Goal: Task Accomplishment & Management: Complete application form

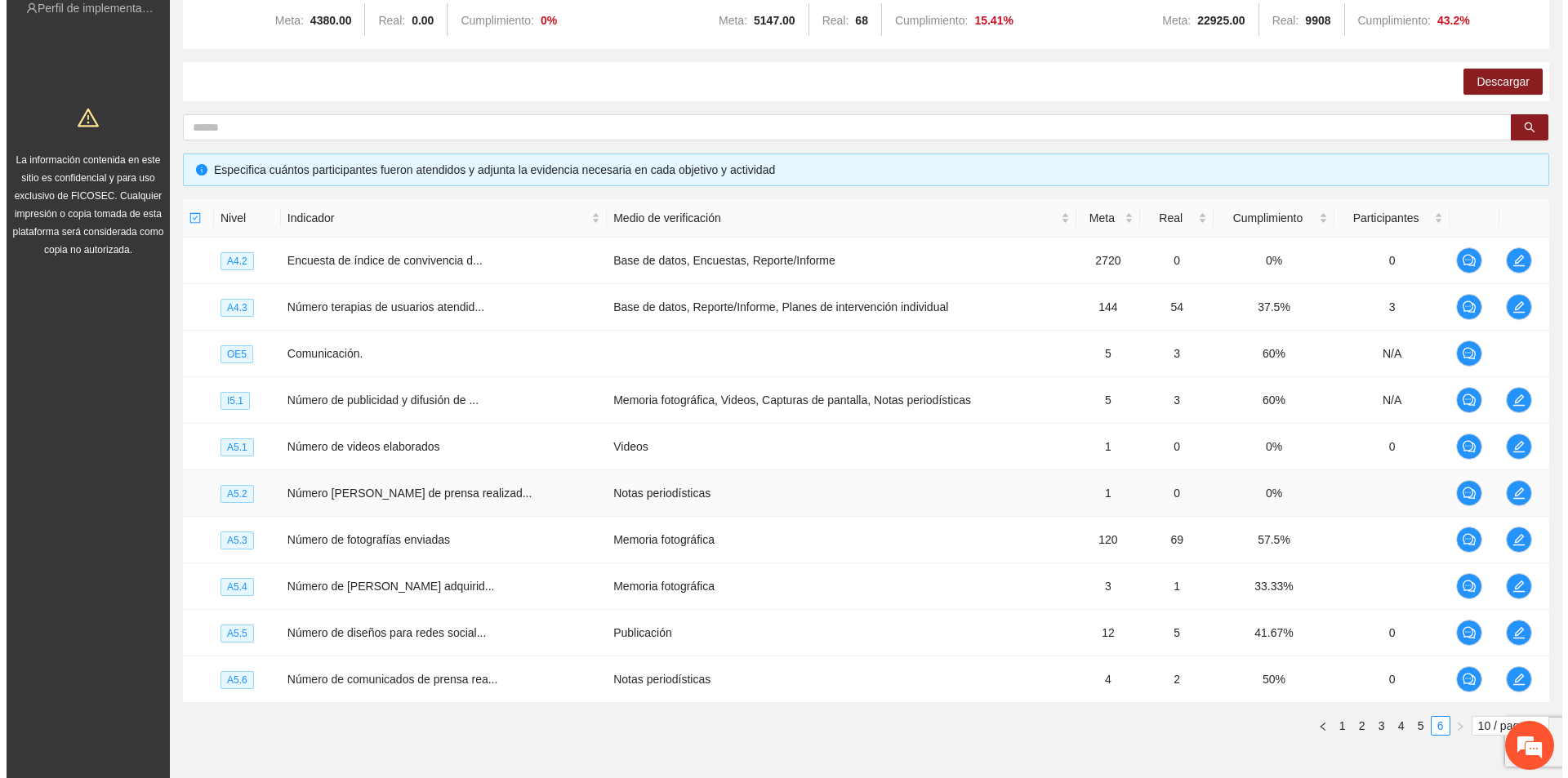
scroll to position [2606, 0]
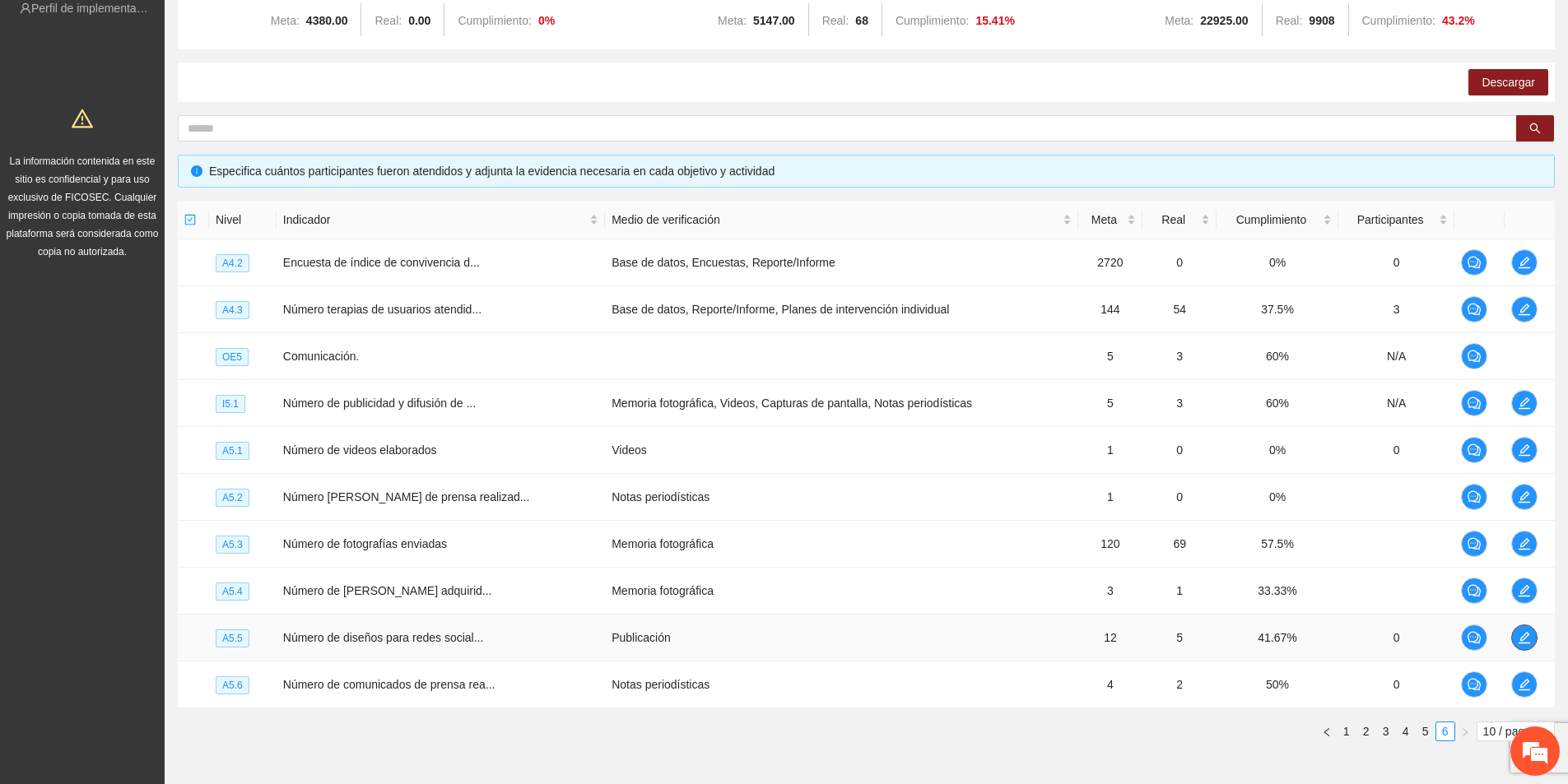
click at [1522, 643] on icon "edit" at bounding box center [1525, 637] width 12 height 12
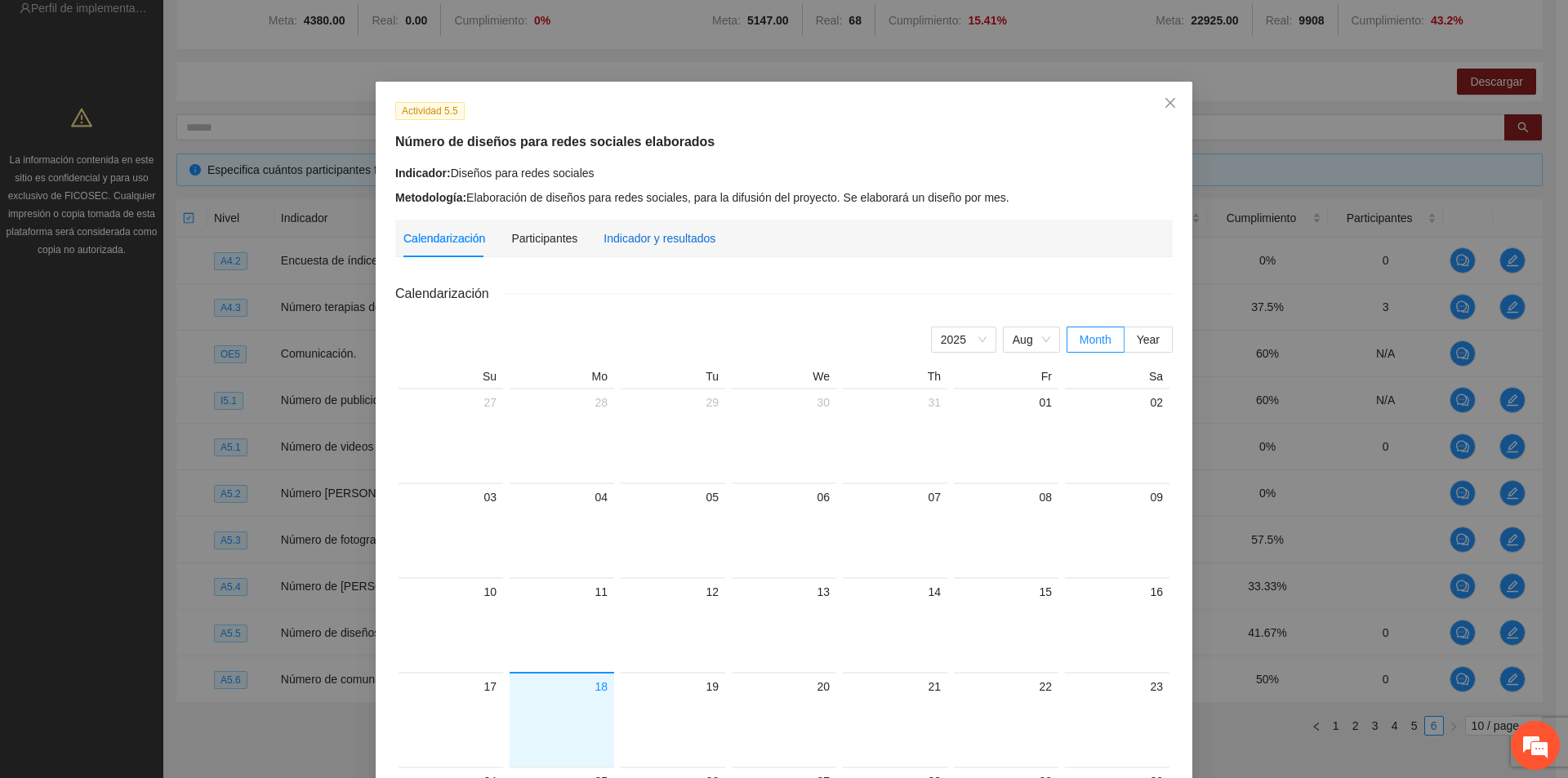
click at [658, 240] on div "Indicador y resultados" at bounding box center [659, 238] width 112 height 18
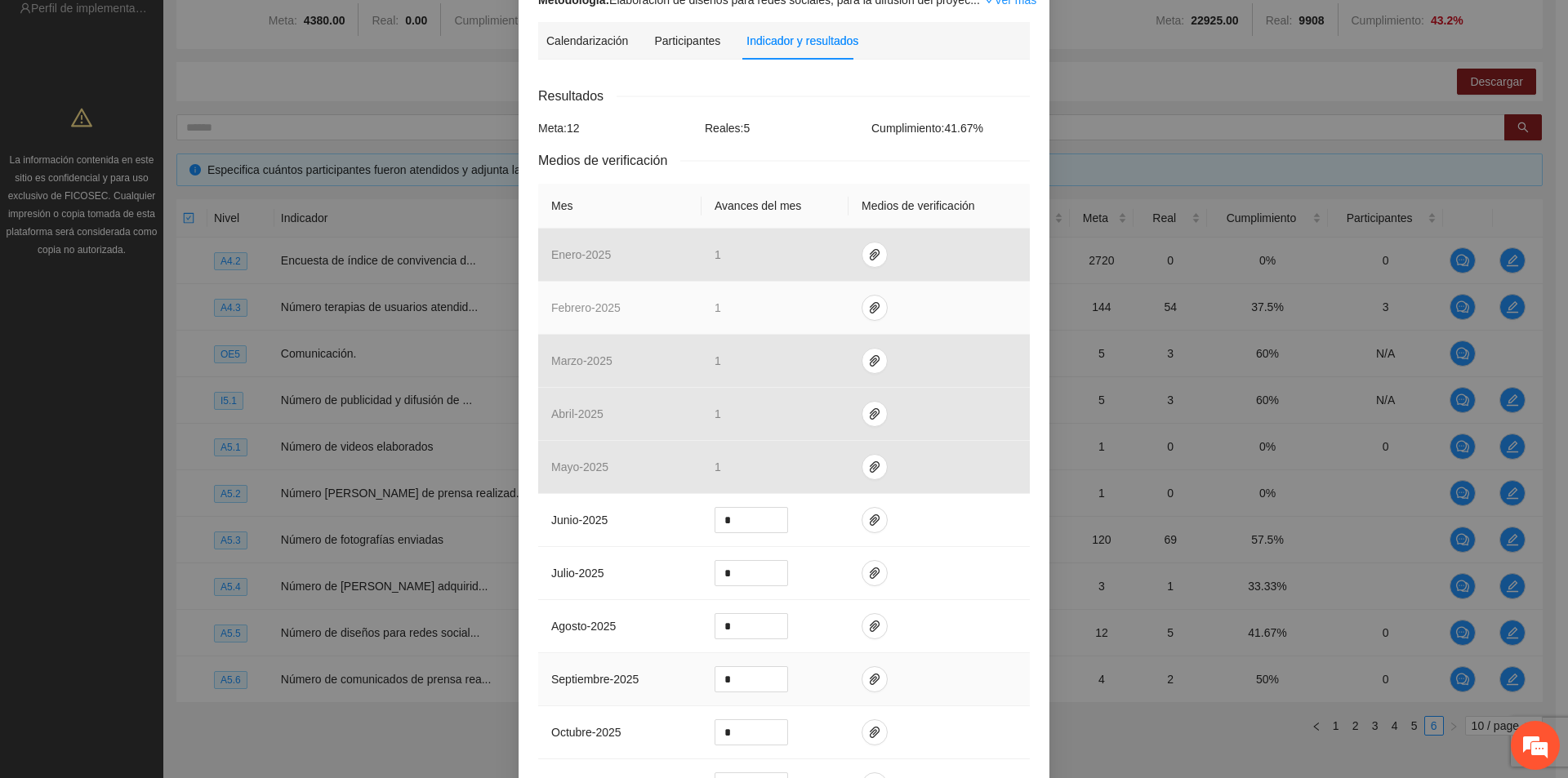
scroll to position [327, 0]
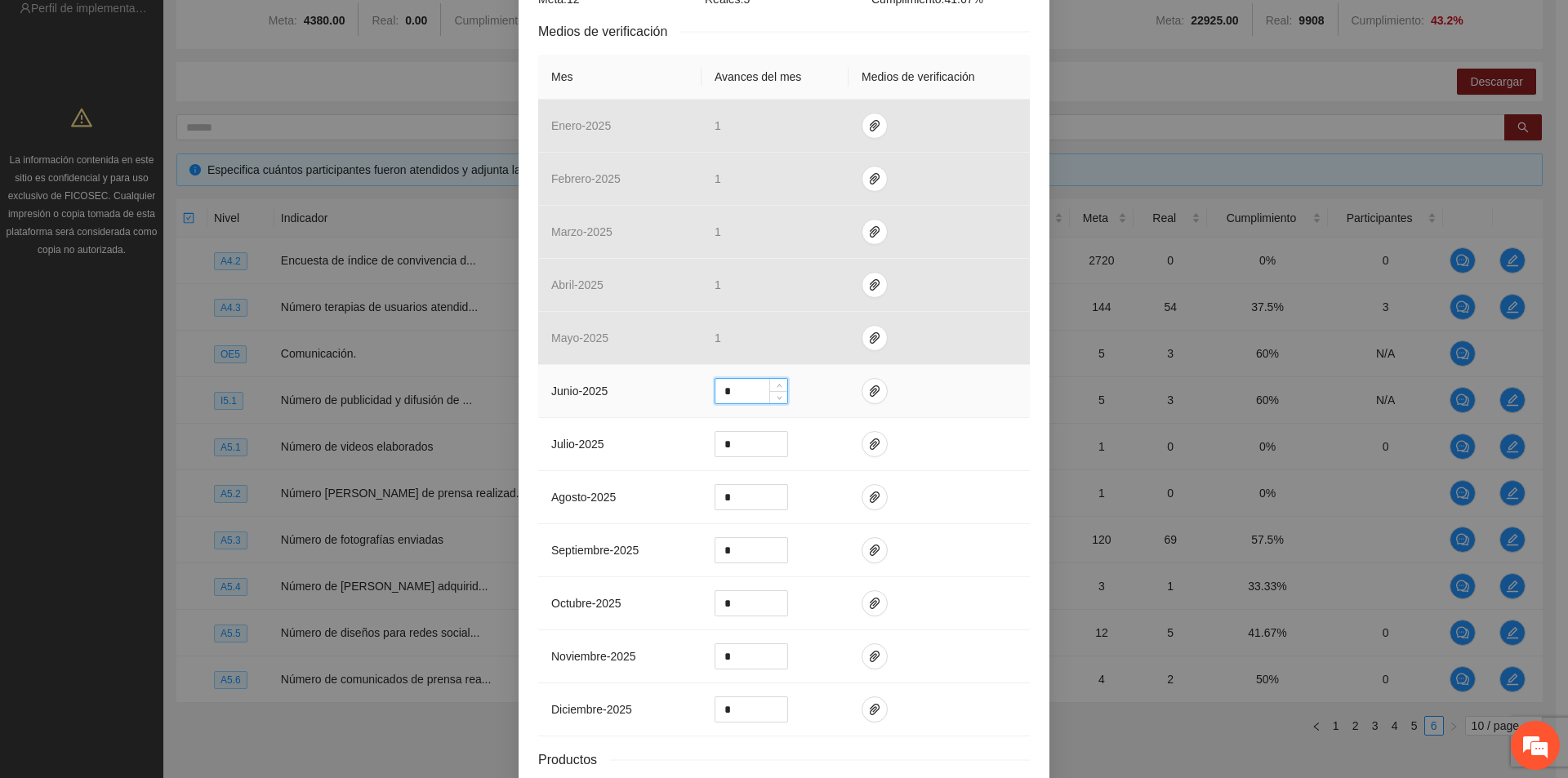
drag, startPoint x: 736, startPoint y: 396, endPoint x: 704, endPoint y: 400, distance: 32.2
click at [704, 400] on td "*" at bounding box center [775, 392] width 147 height 53
type input "*"
drag, startPoint x: 732, startPoint y: 439, endPoint x: 691, endPoint y: 437, distance: 41.0
click at [688, 437] on tr "julio - 2025 *" at bounding box center [784, 445] width 491 height 53
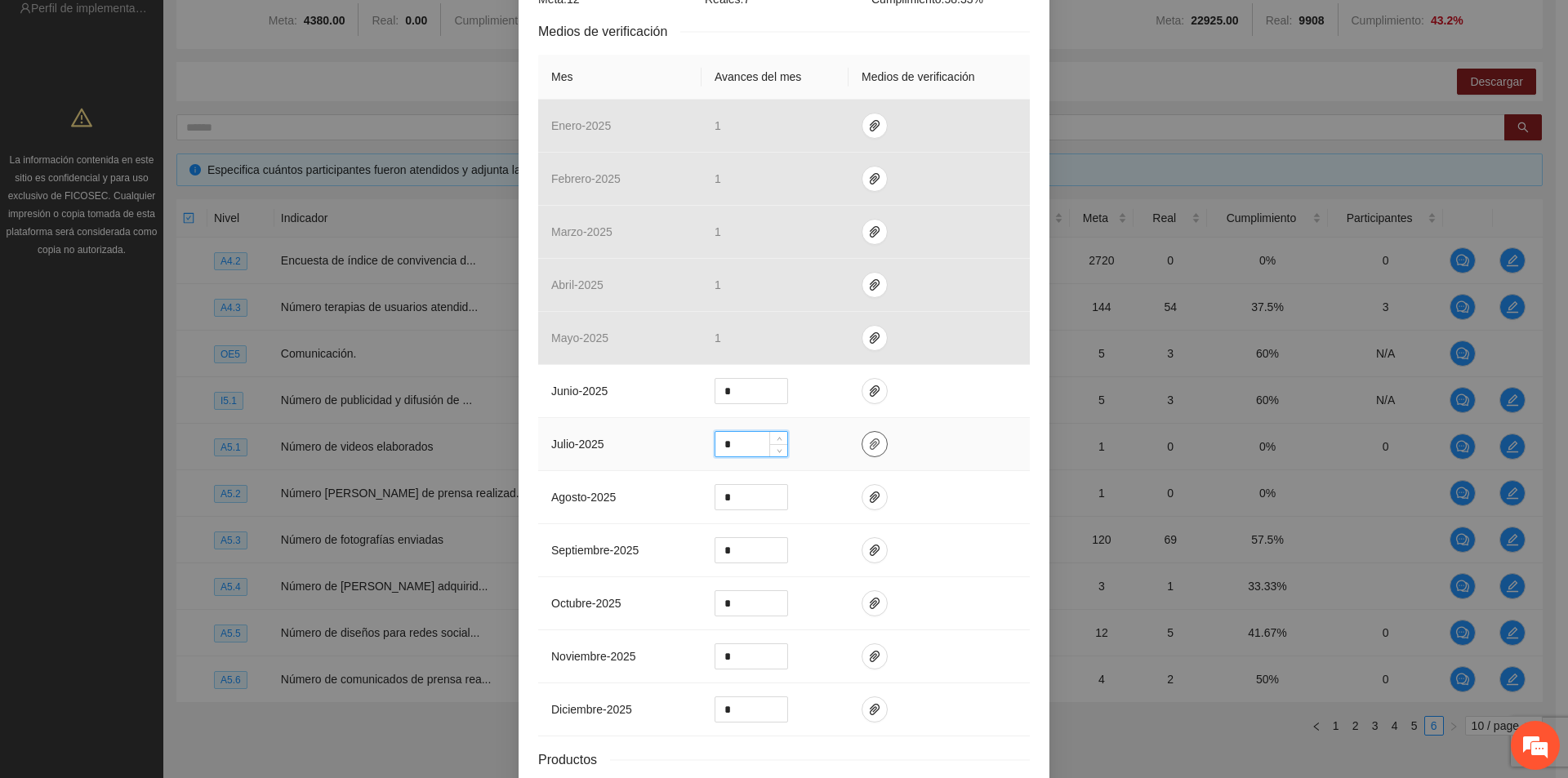
type input "*"
click at [870, 445] on icon "paper-clip" at bounding box center [875, 445] width 10 height 12
click at [850, 399] on span "Adjuntar documento" at bounding box center [824, 391] width 102 height 18
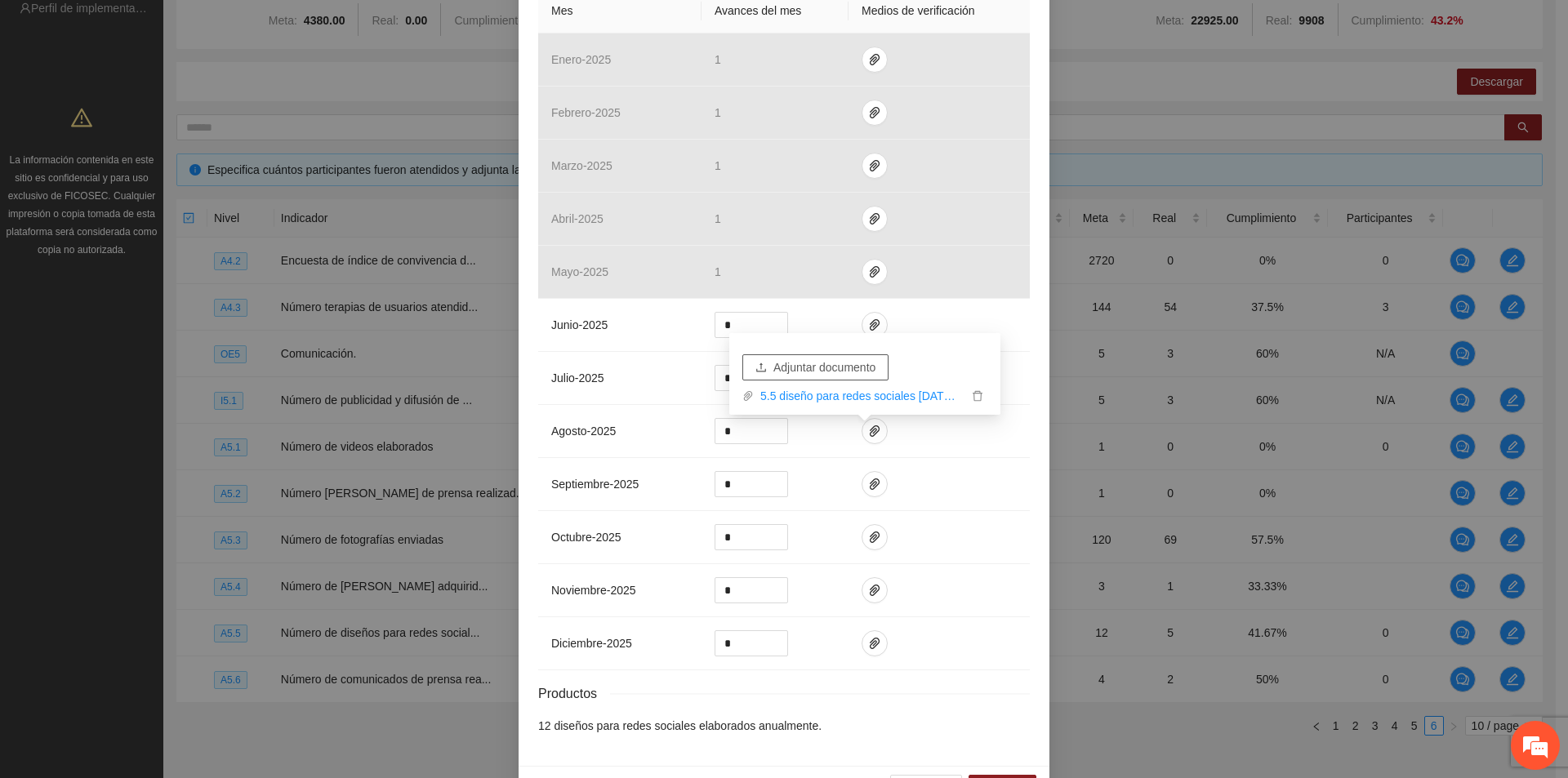
scroll to position [443, 0]
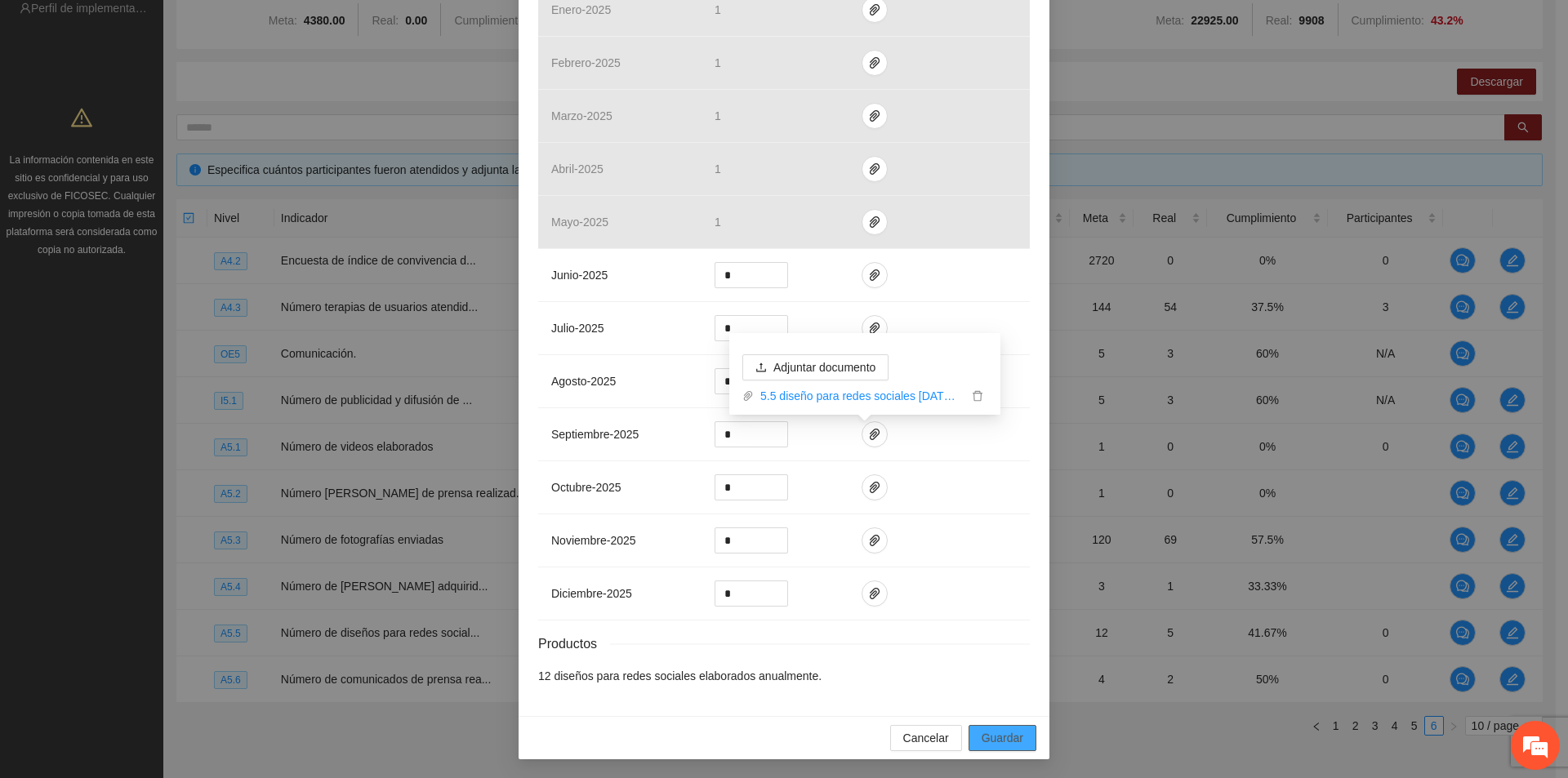
click at [1004, 745] on span "Guardar" at bounding box center [1002, 738] width 42 height 18
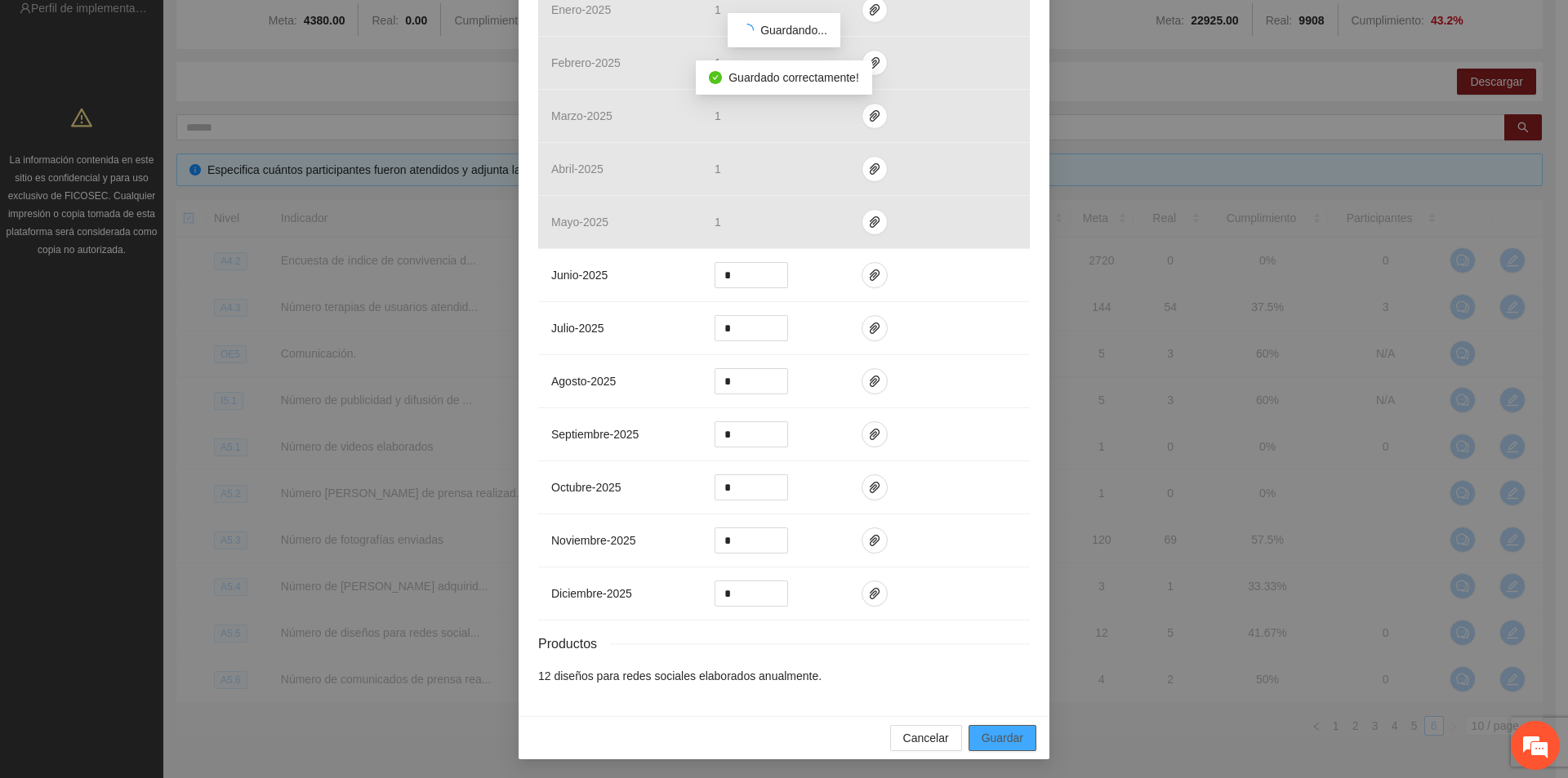
scroll to position [361, 0]
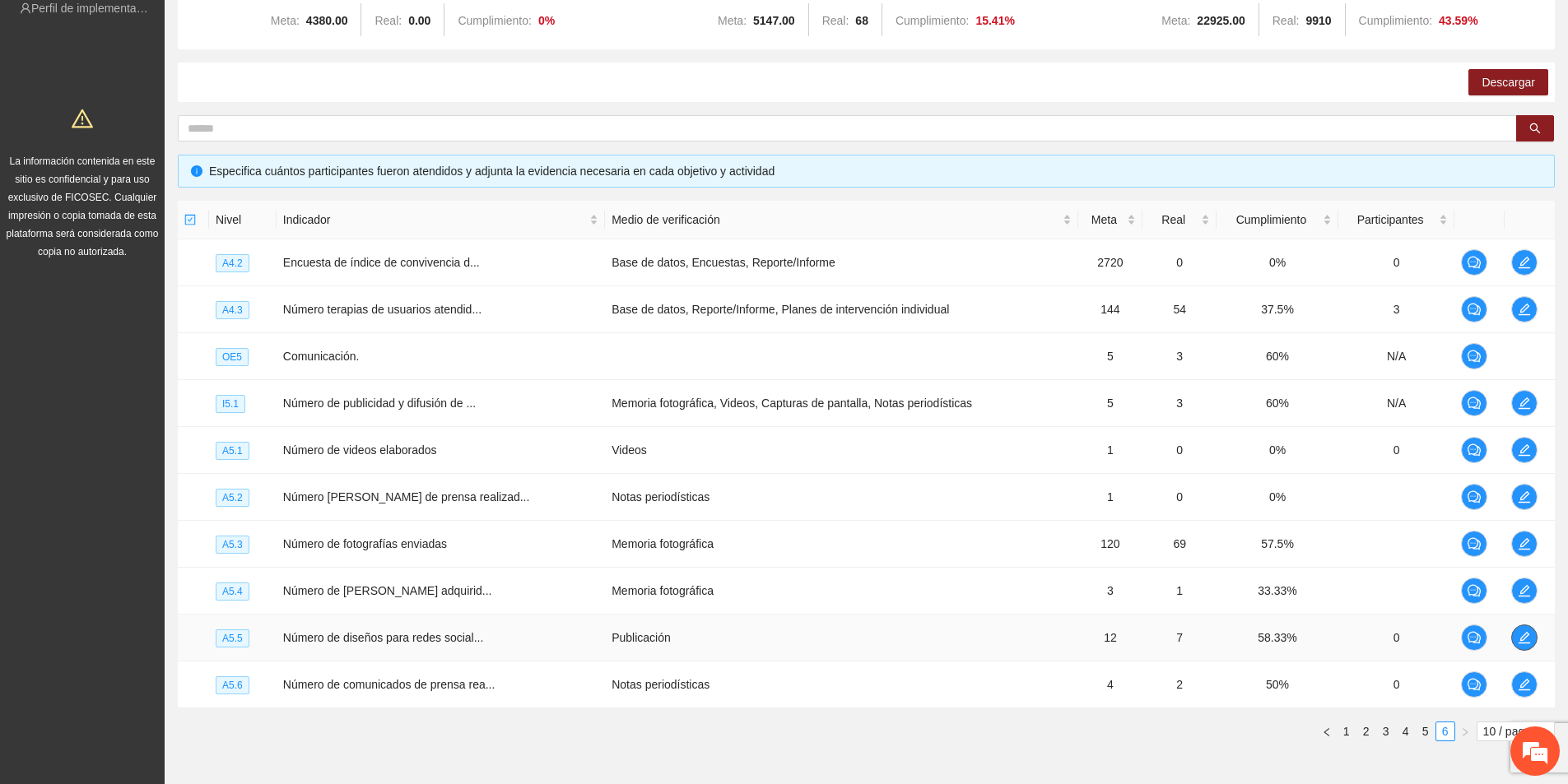
click at [1518, 636] on icon "edit" at bounding box center [1525, 637] width 13 height 13
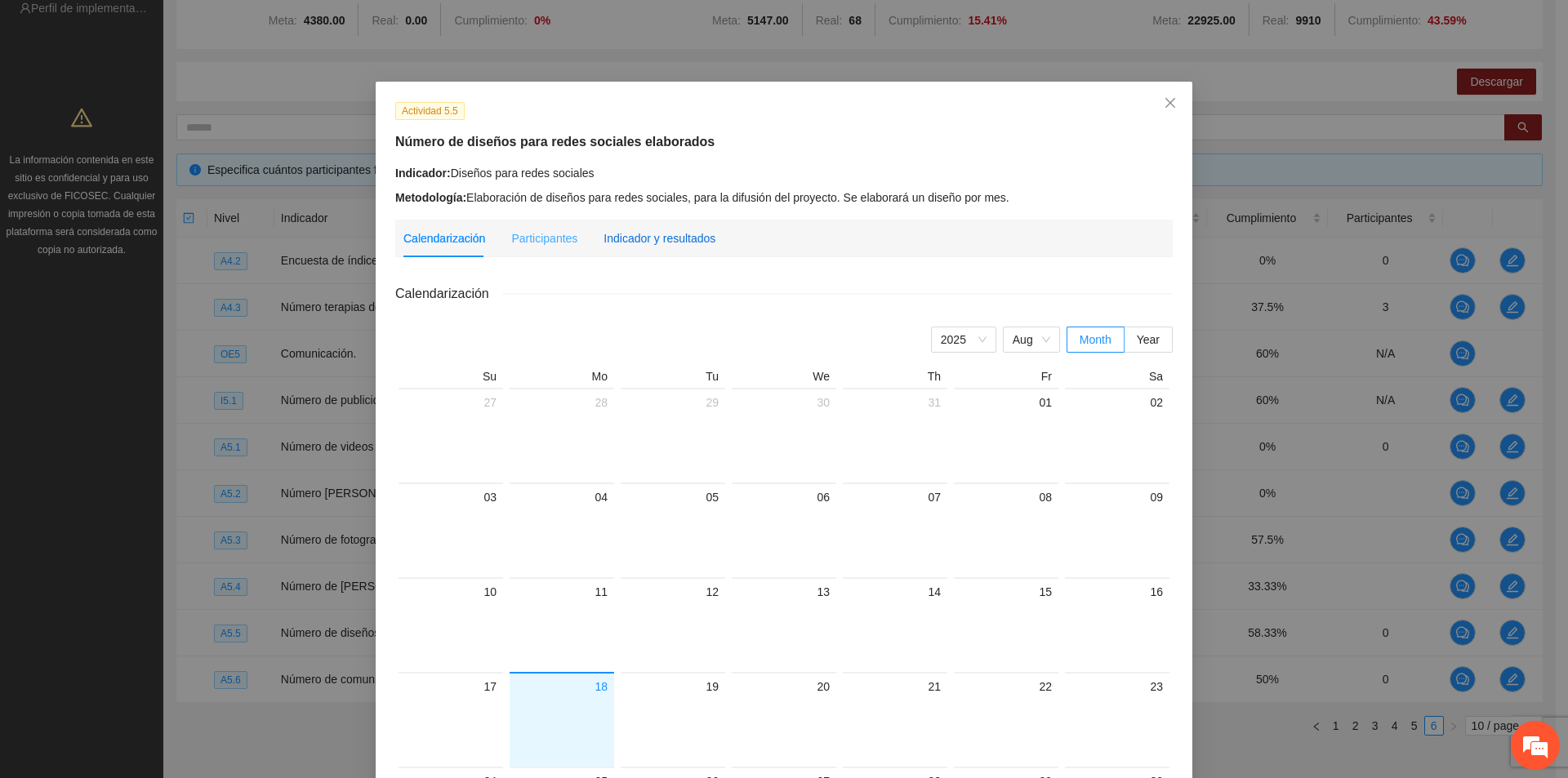
click at [659, 238] on div "Indicador y resultados" at bounding box center [659, 238] width 112 height 18
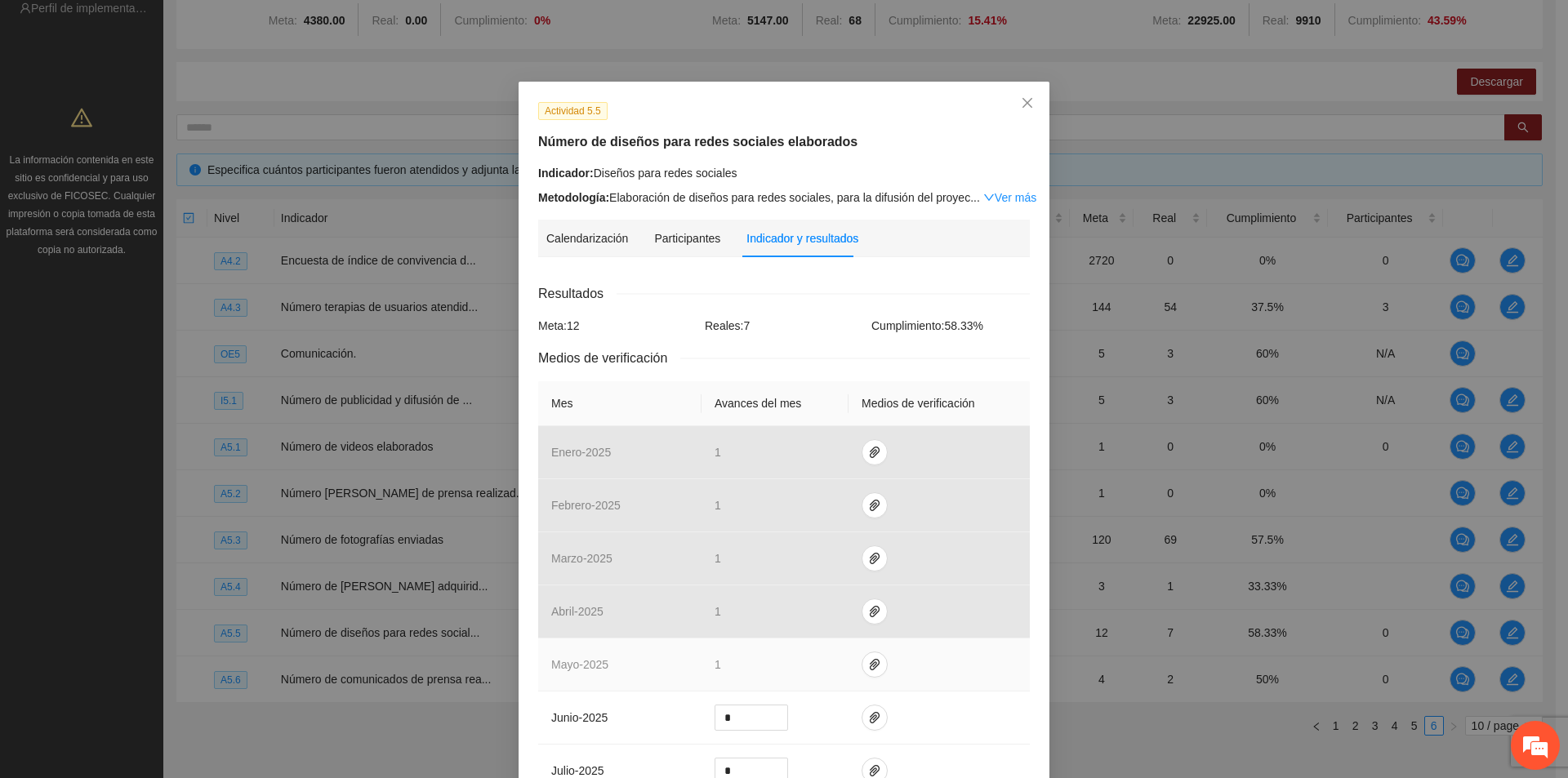
scroll to position [327, 0]
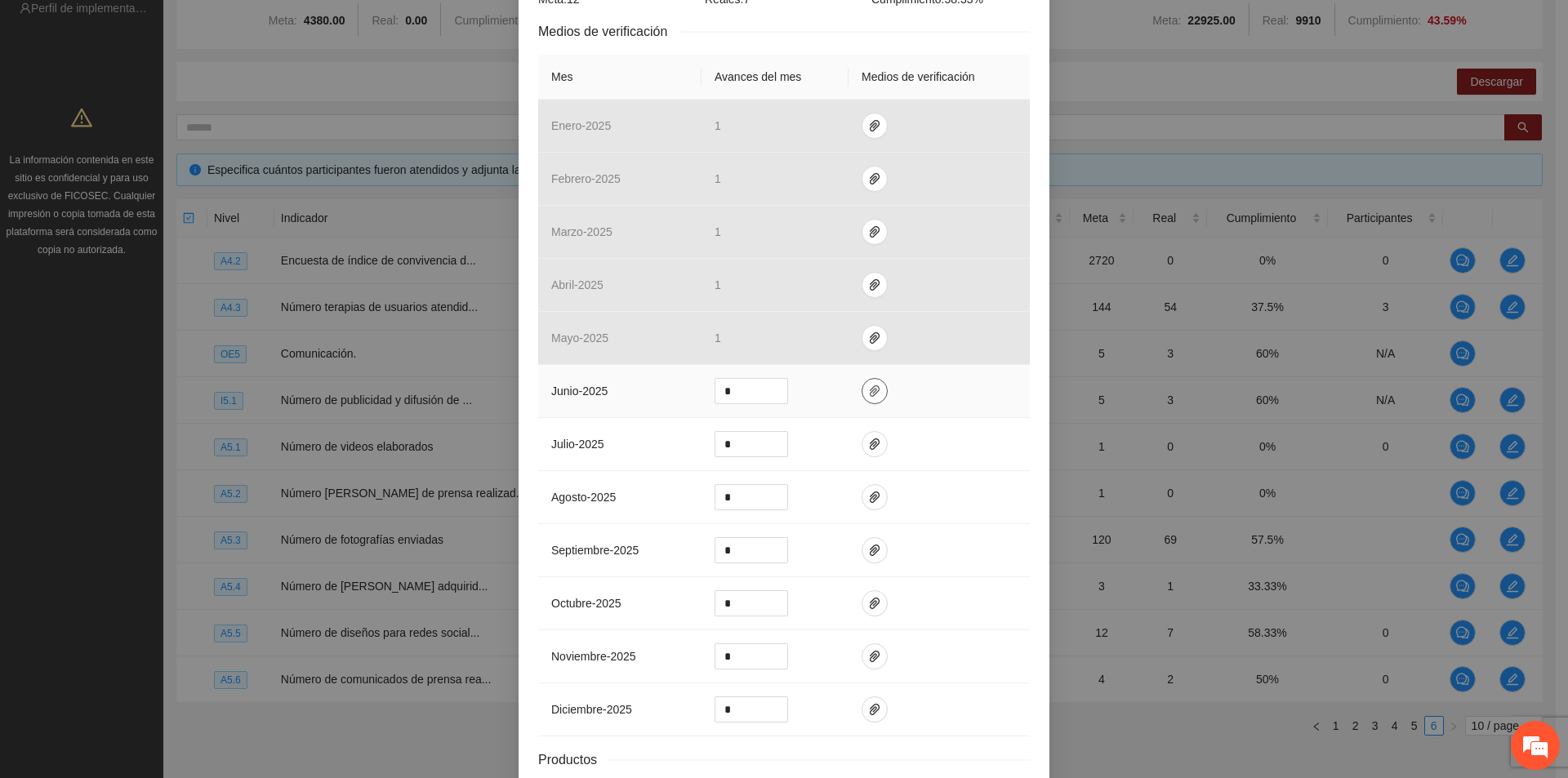
click at [865, 402] on button "button" at bounding box center [874, 390] width 26 height 26
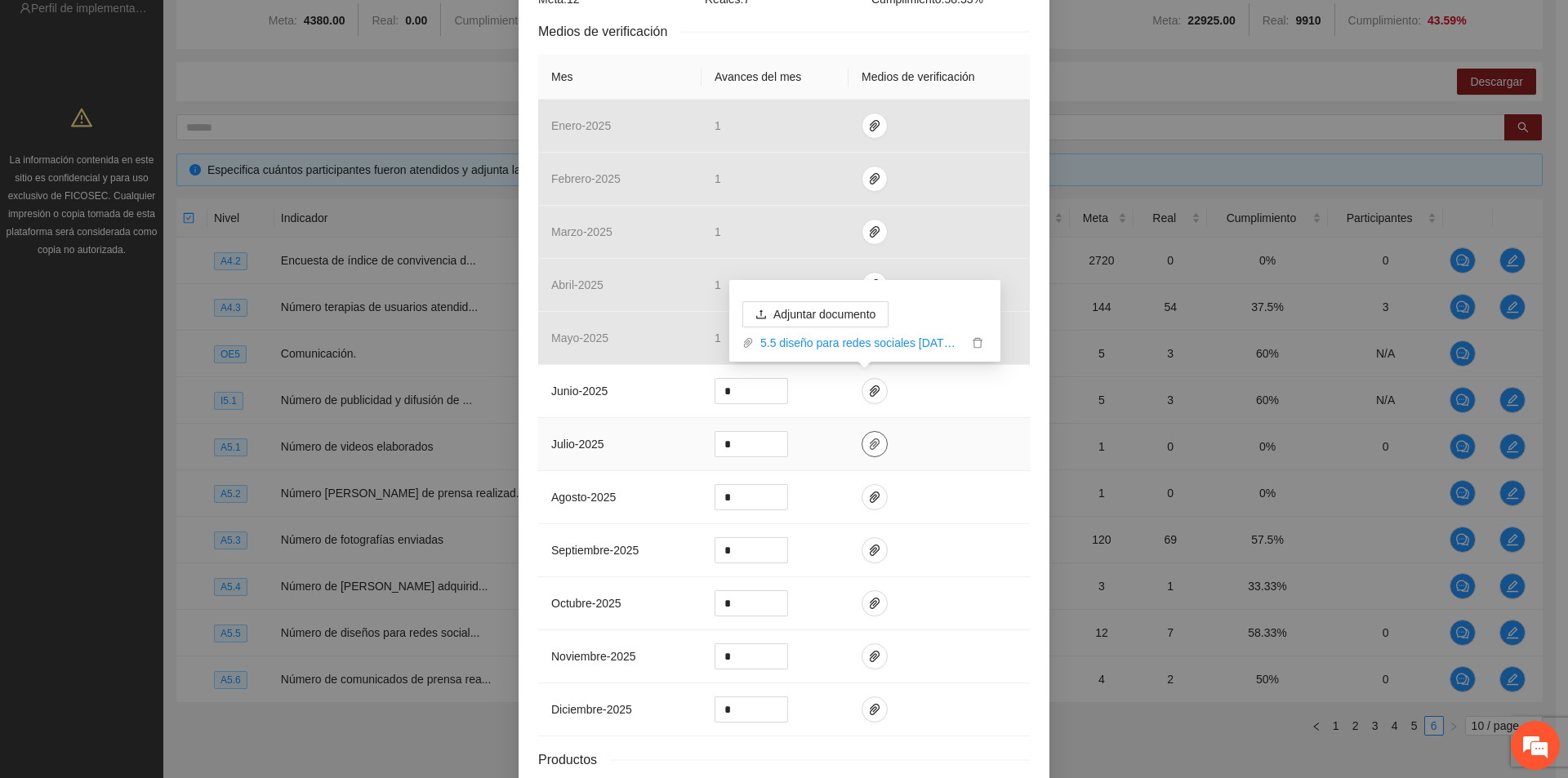
click at [868, 442] on icon "paper-clip" at bounding box center [875, 445] width 13 height 13
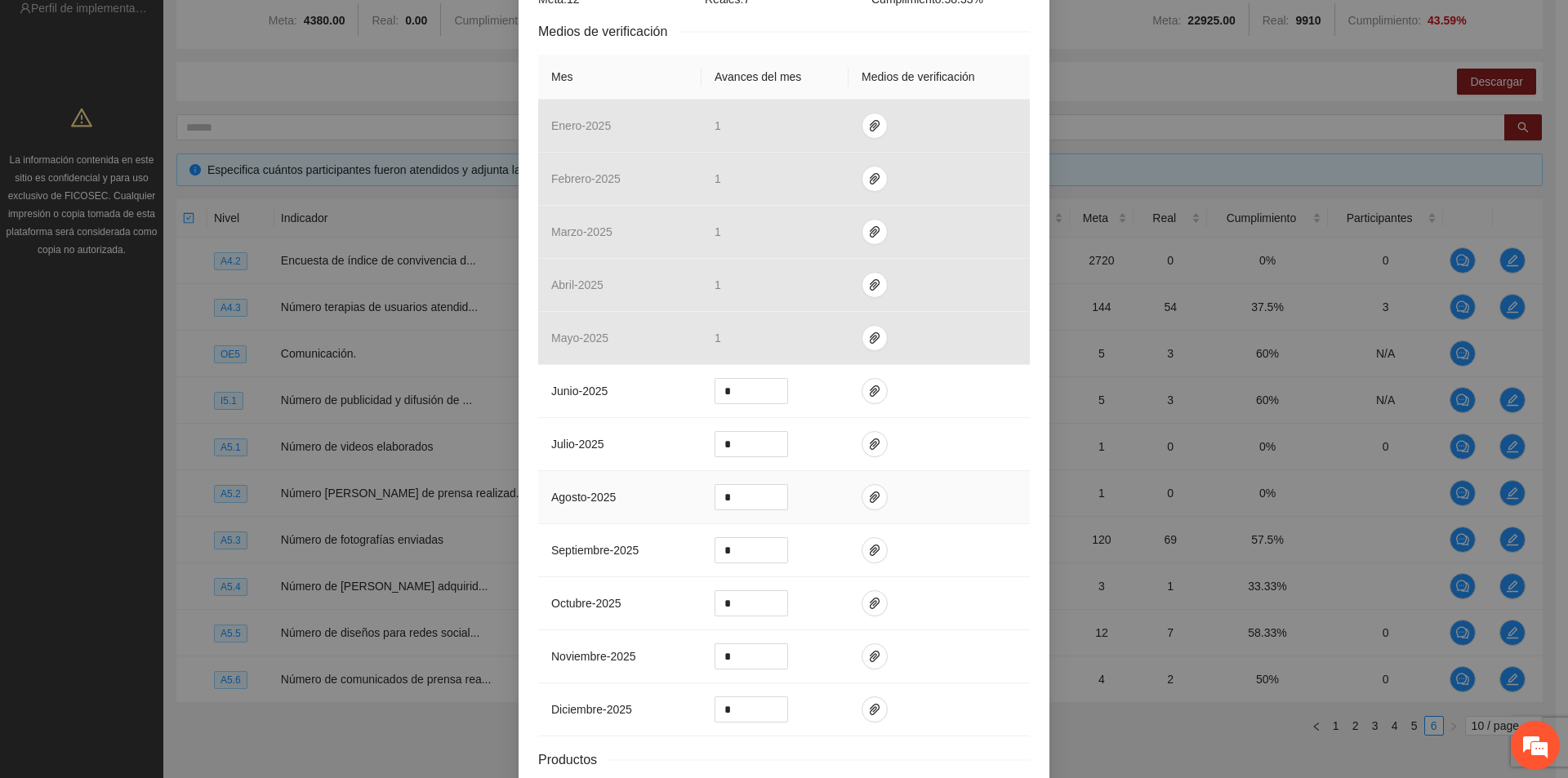
click at [931, 501] on td at bounding box center [939, 498] width 181 height 53
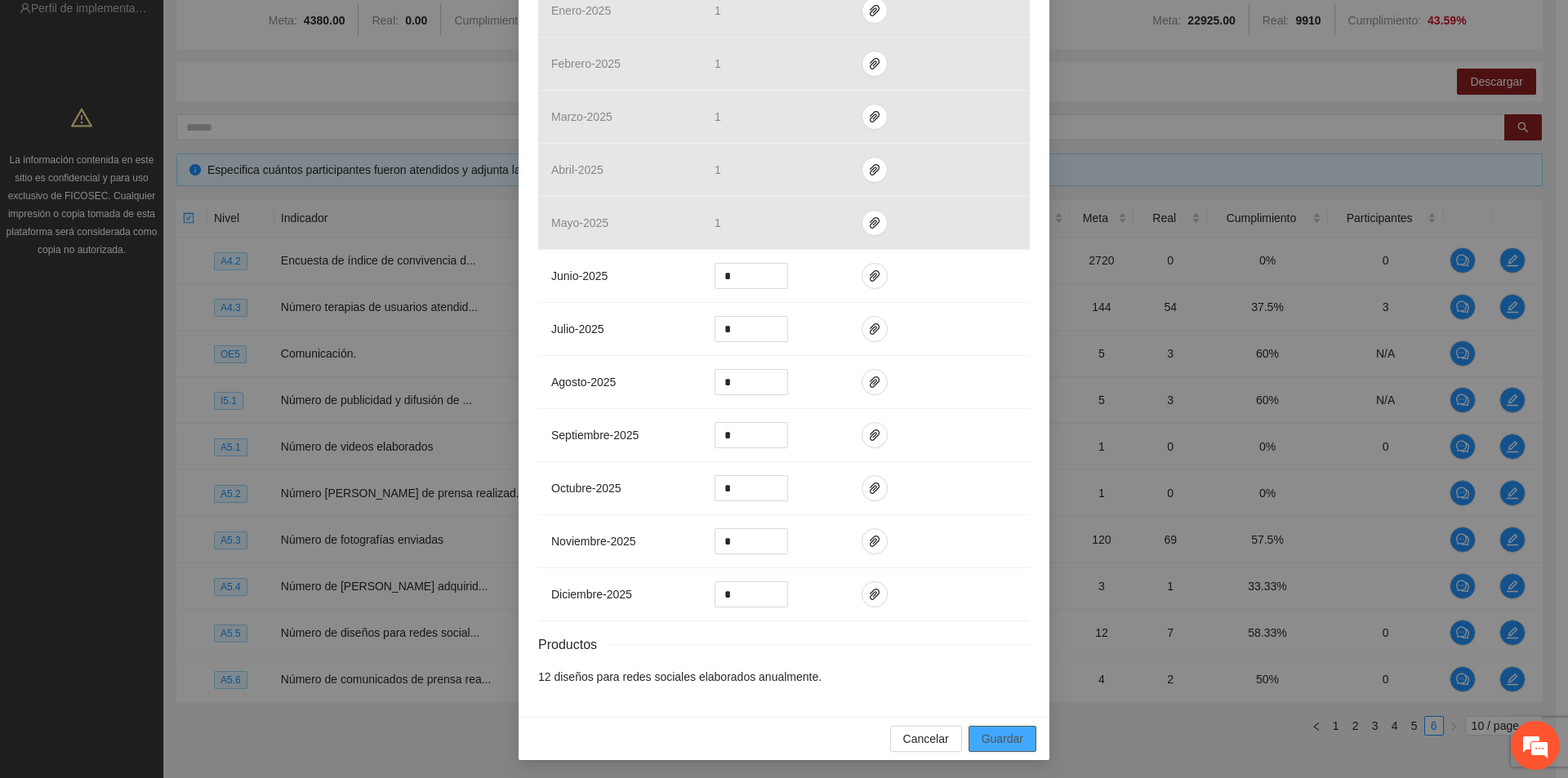
scroll to position [443, 0]
click at [1013, 732] on span "Guardar" at bounding box center [1002, 738] width 42 height 18
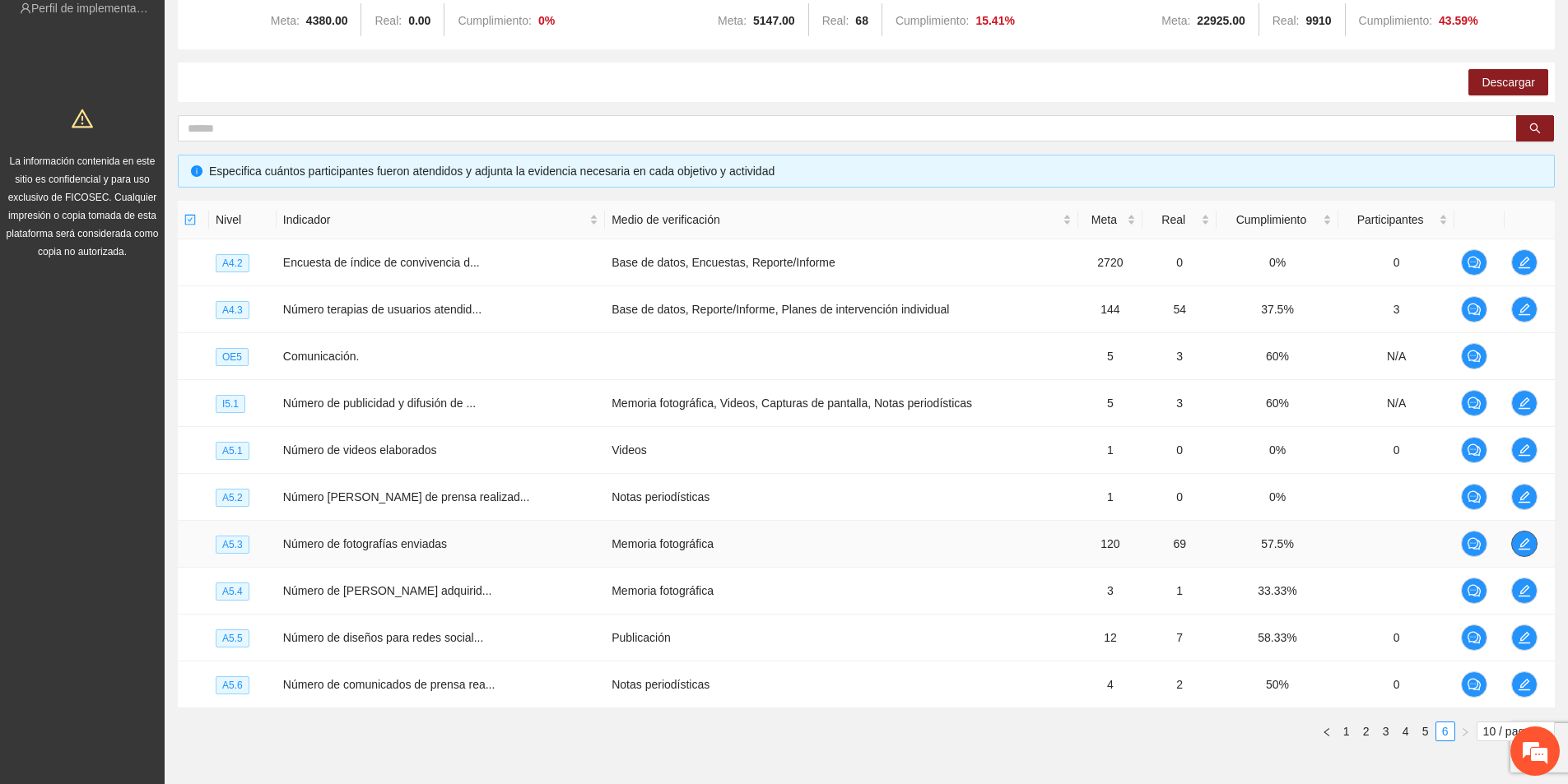
click at [1527, 546] on icon "edit" at bounding box center [1525, 544] width 13 height 13
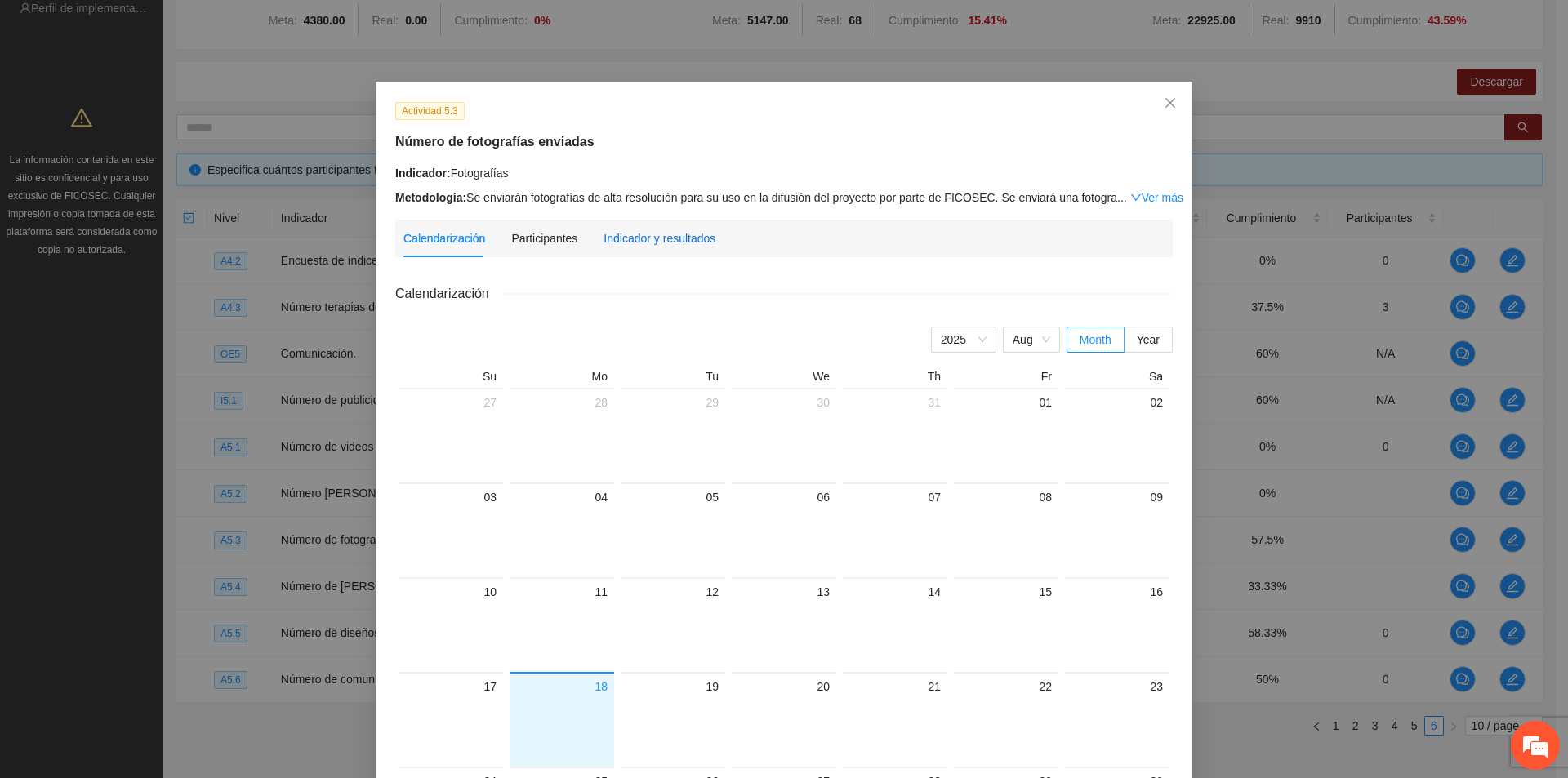
click at [638, 243] on div "Indicador y resultados" at bounding box center [659, 238] width 112 height 18
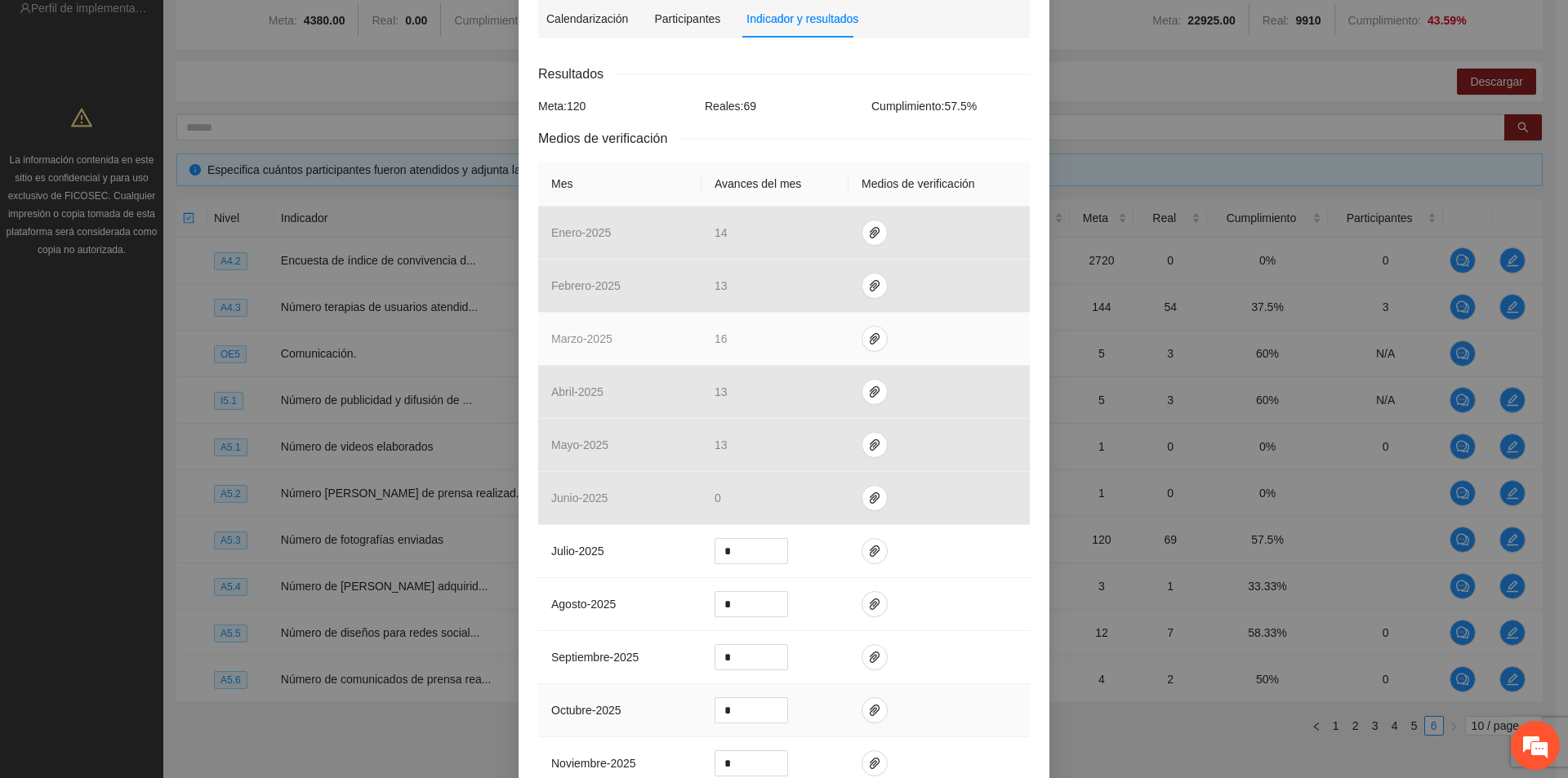
scroll to position [327, 0]
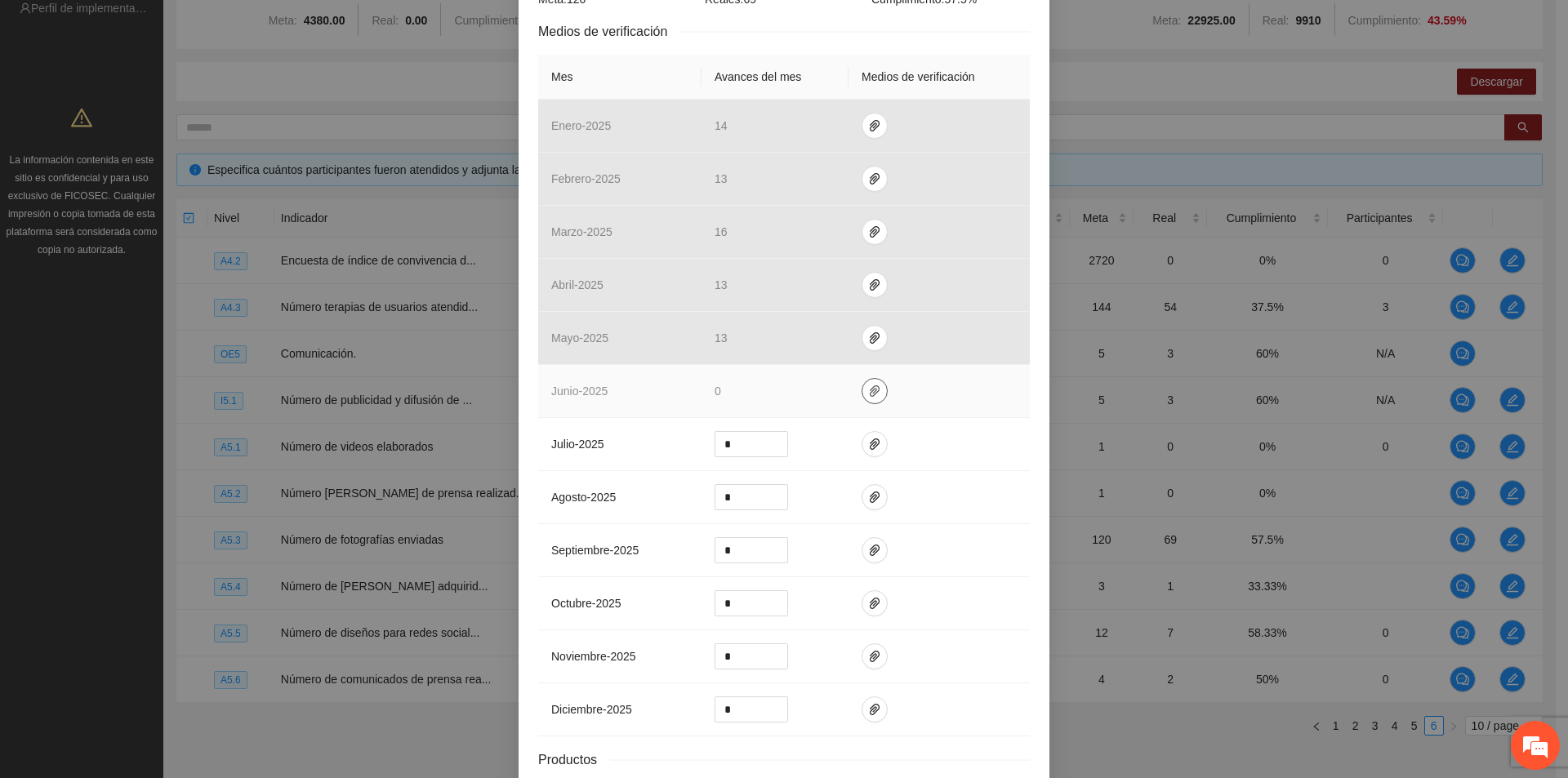
click at [868, 392] on icon "paper-clip" at bounding box center [875, 391] width 13 height 13
click at [929, 409] on td at bounding box center [939, 392] width 181 height 53
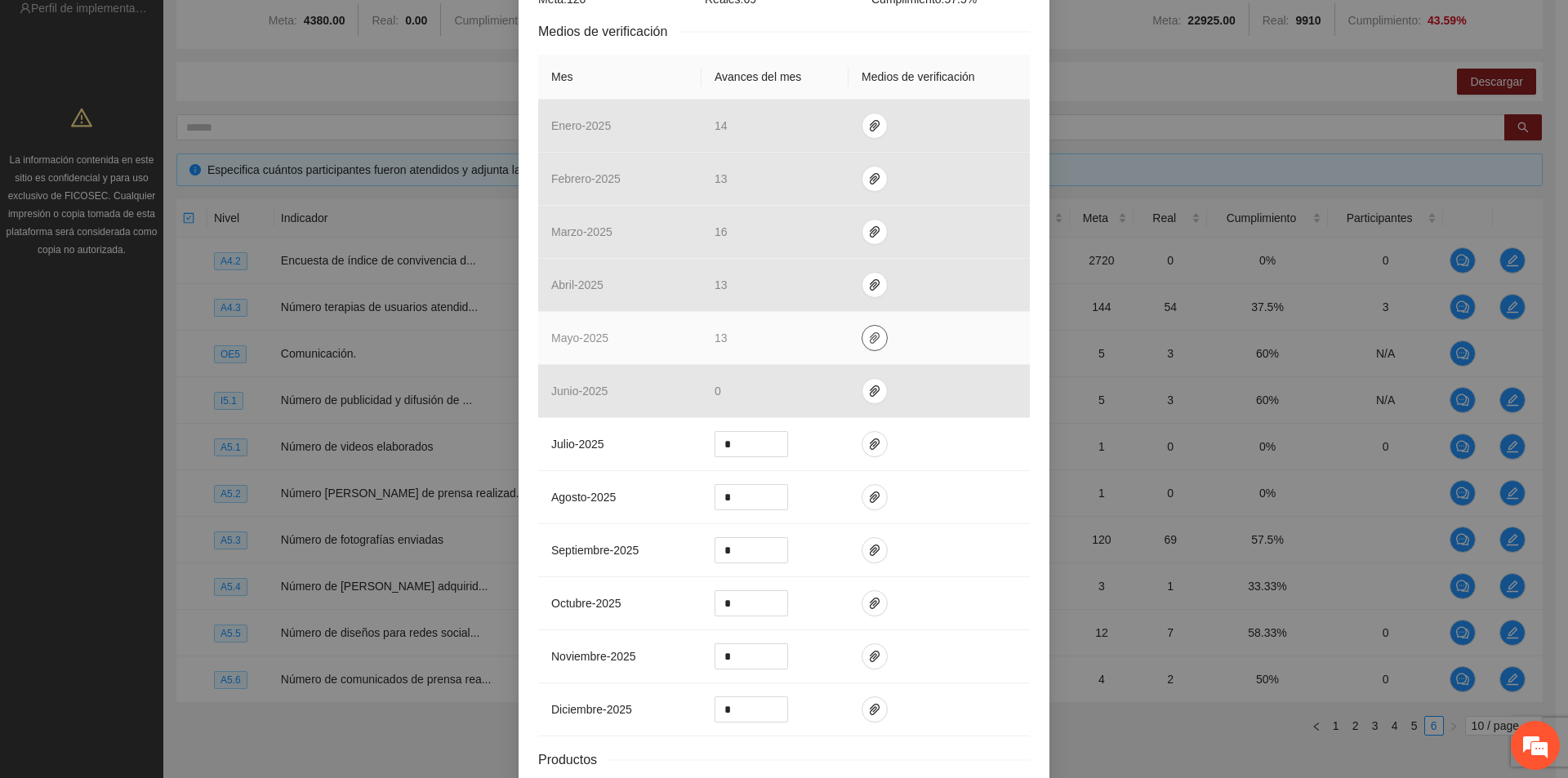
click at [870, 340] on icon "paper-clip" at bounding box center [875, 338] width 10 height 12
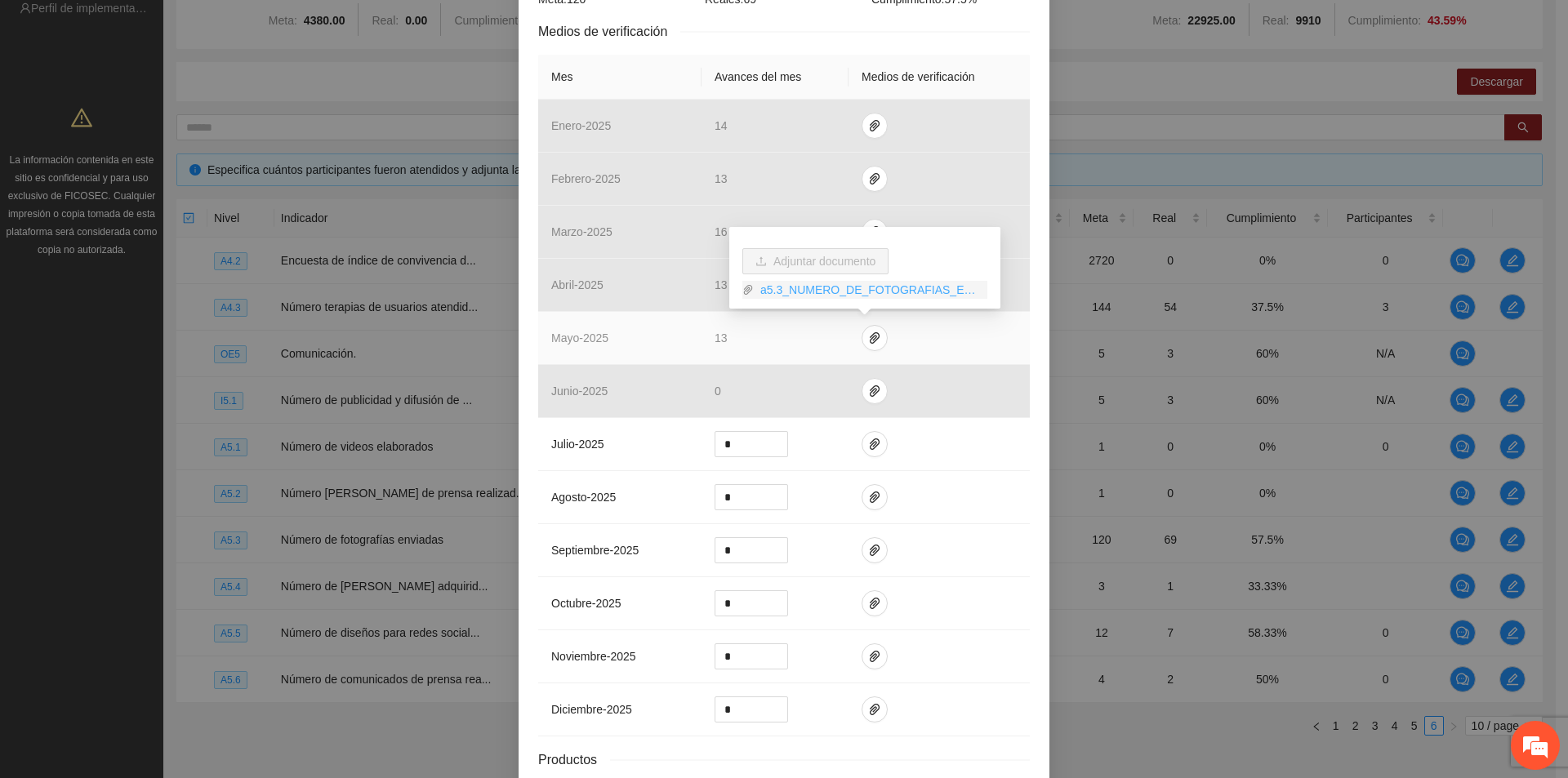
click at [891, 286] on link "a5.3_NUMERO_DE_FOTOGRAFIAS_ENVIADAS_MAYO2025.rar" at bounding box center [870, 289] width 233 height 18
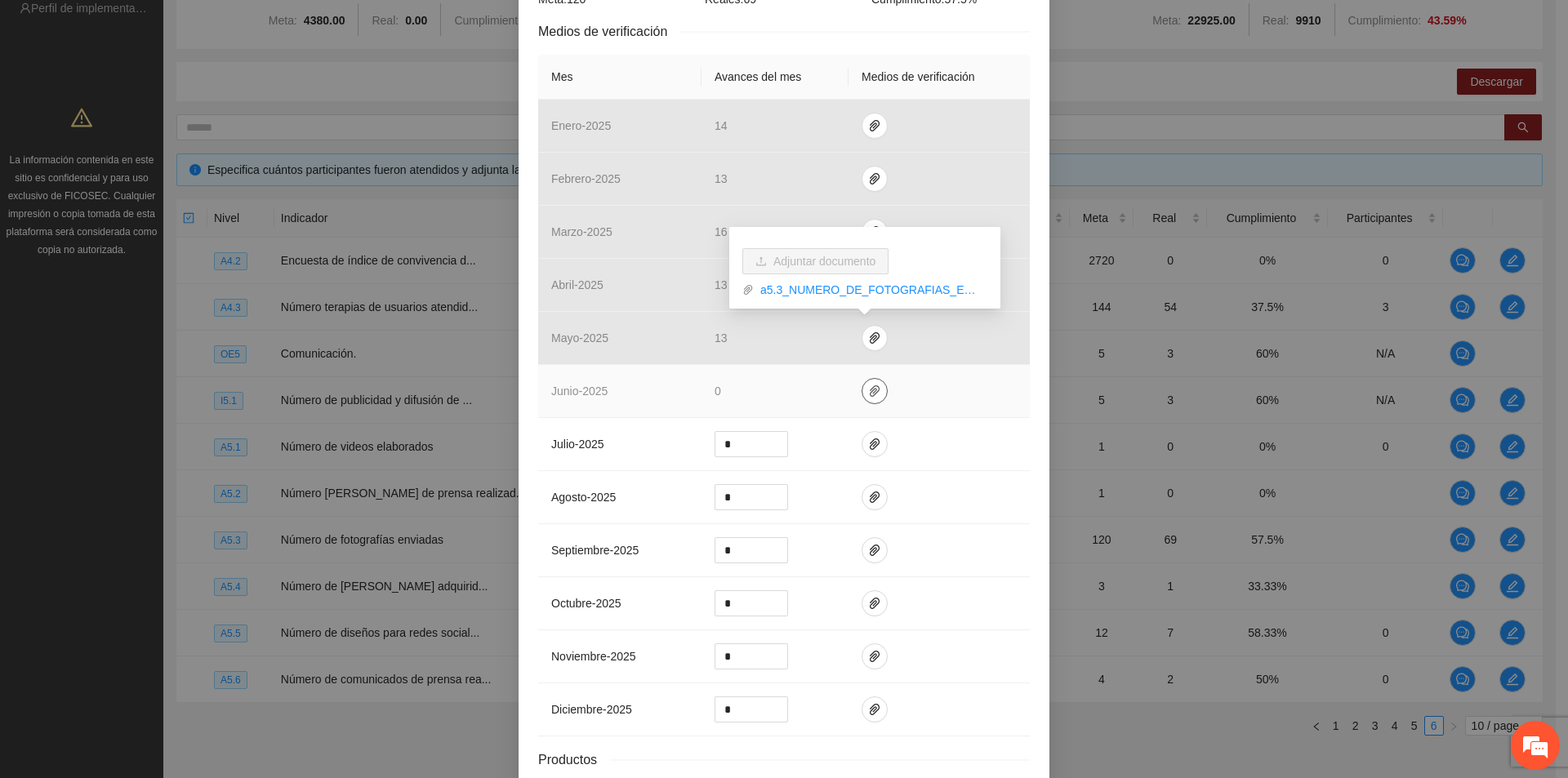
click at [868, 390] on icon "paper-clip" at bounding box center [875, 391] width 13 height 13
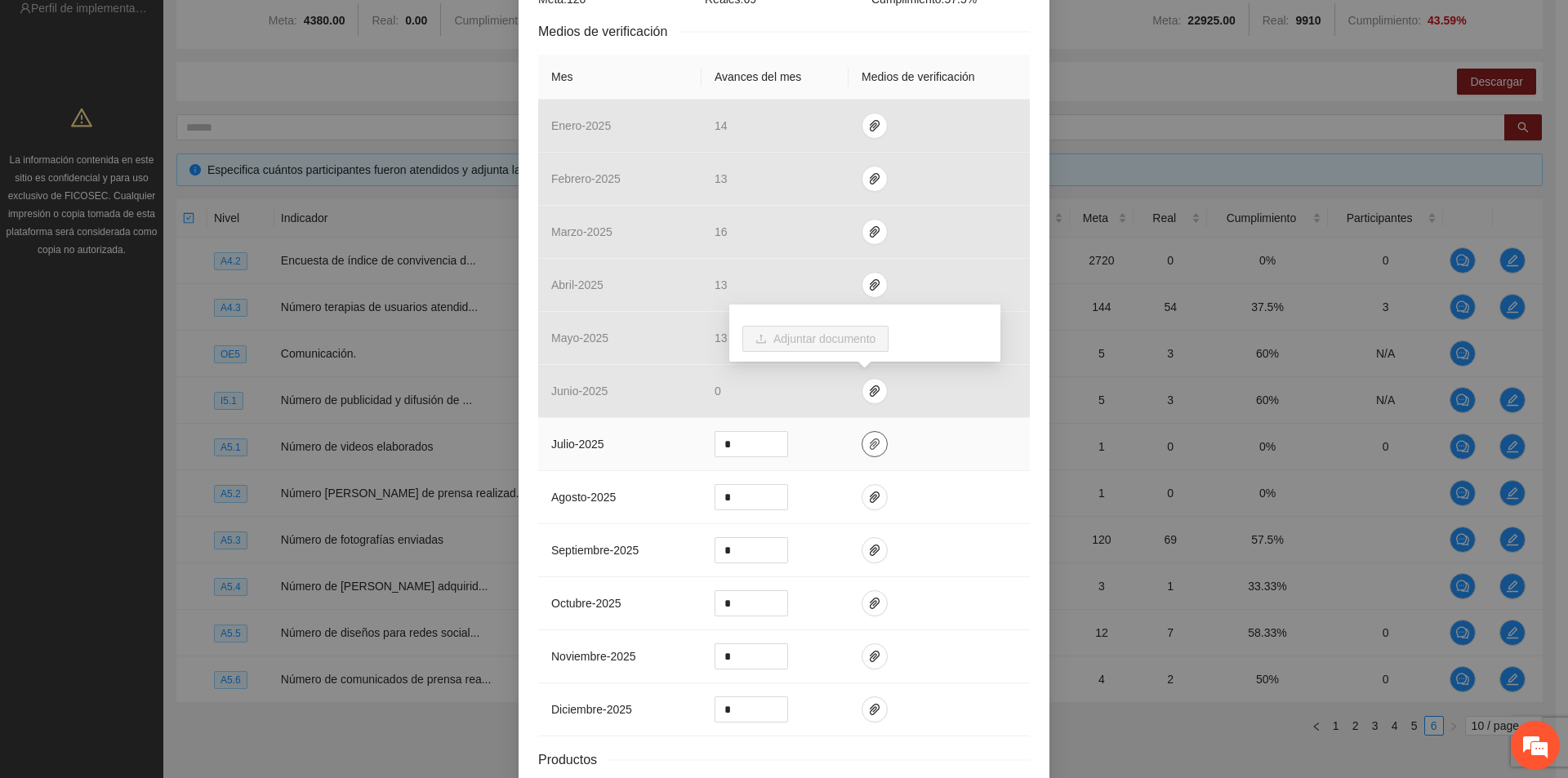
click at [870, 447] on icon "paper-clip" at bounding box center [875, 445] width 10 height 12
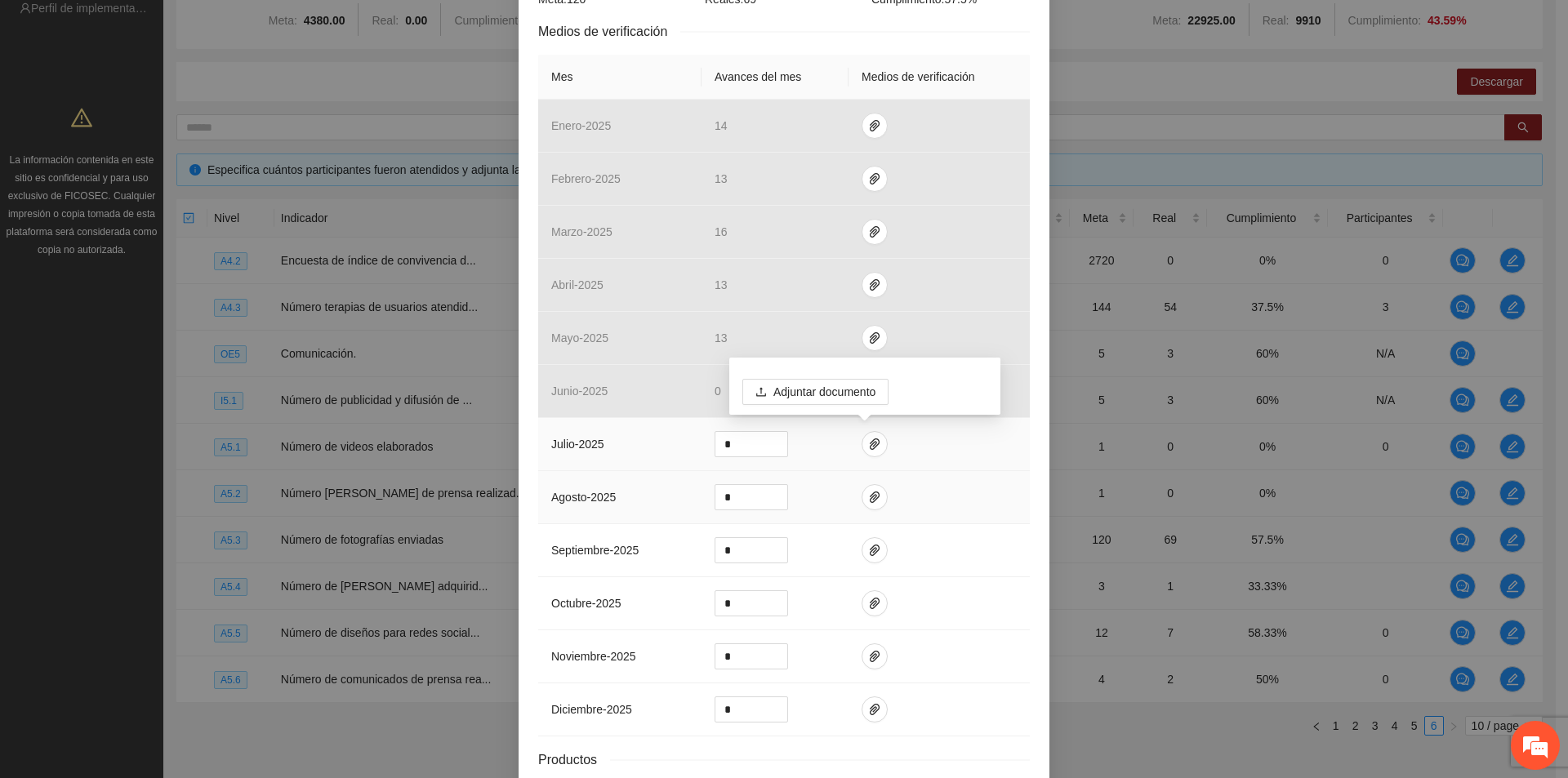
click at [951, 469] on td at bounding box center [939, 445] width 181 height 53
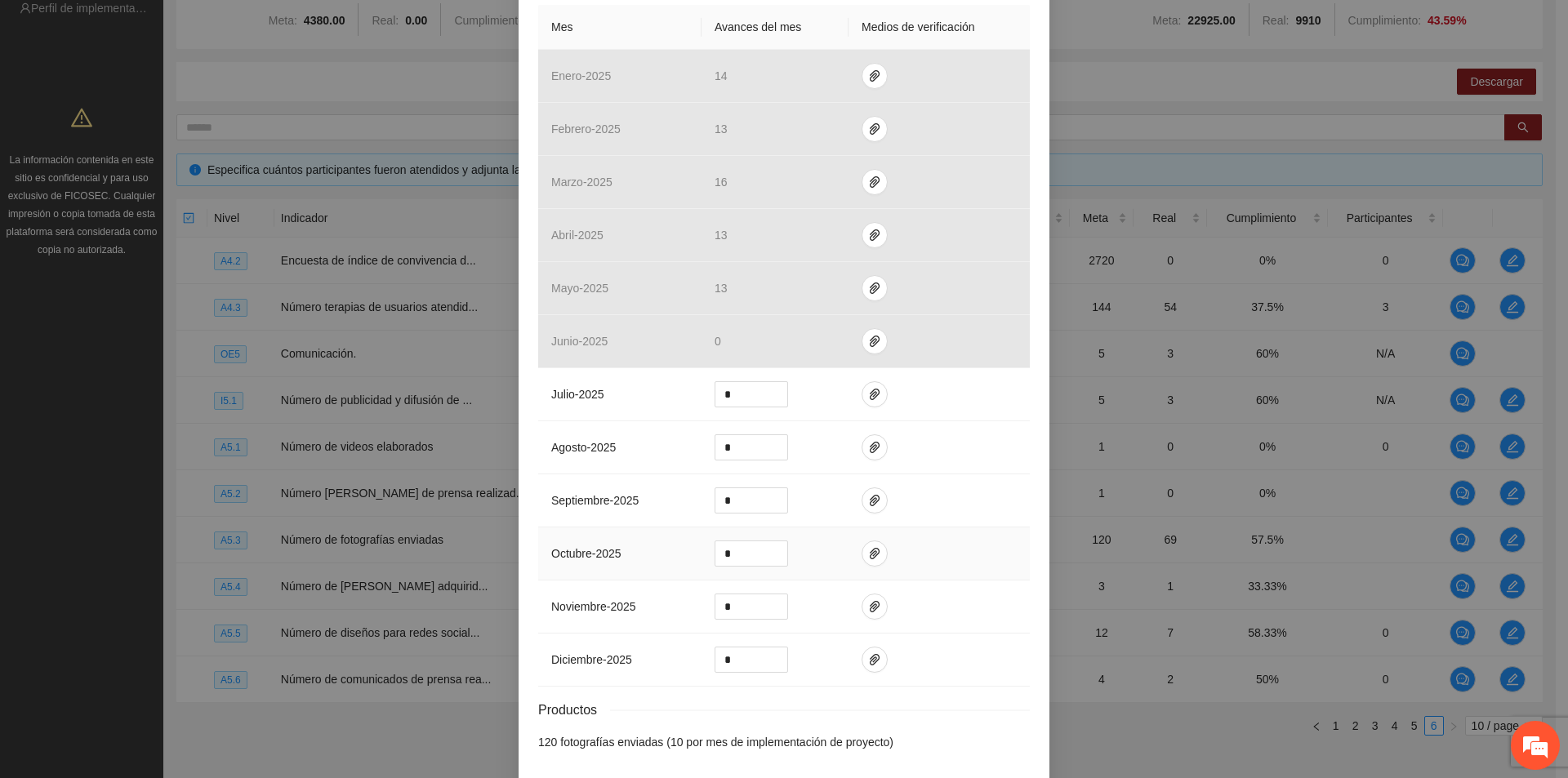
scroll to position [443, 0]
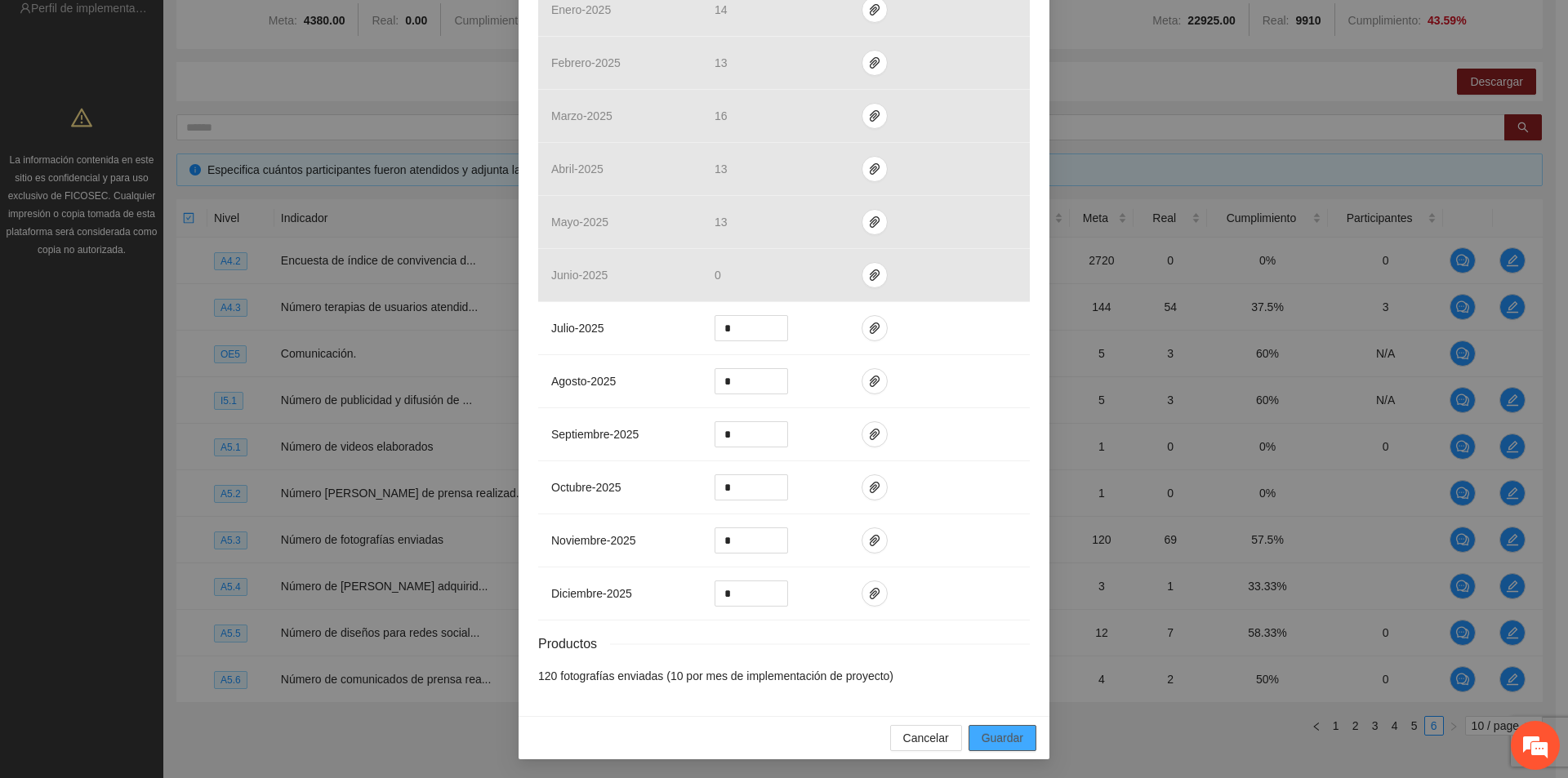
click at [988, 734] on span "Guardar" at bounding box center [1002, 738] width 42 height 18
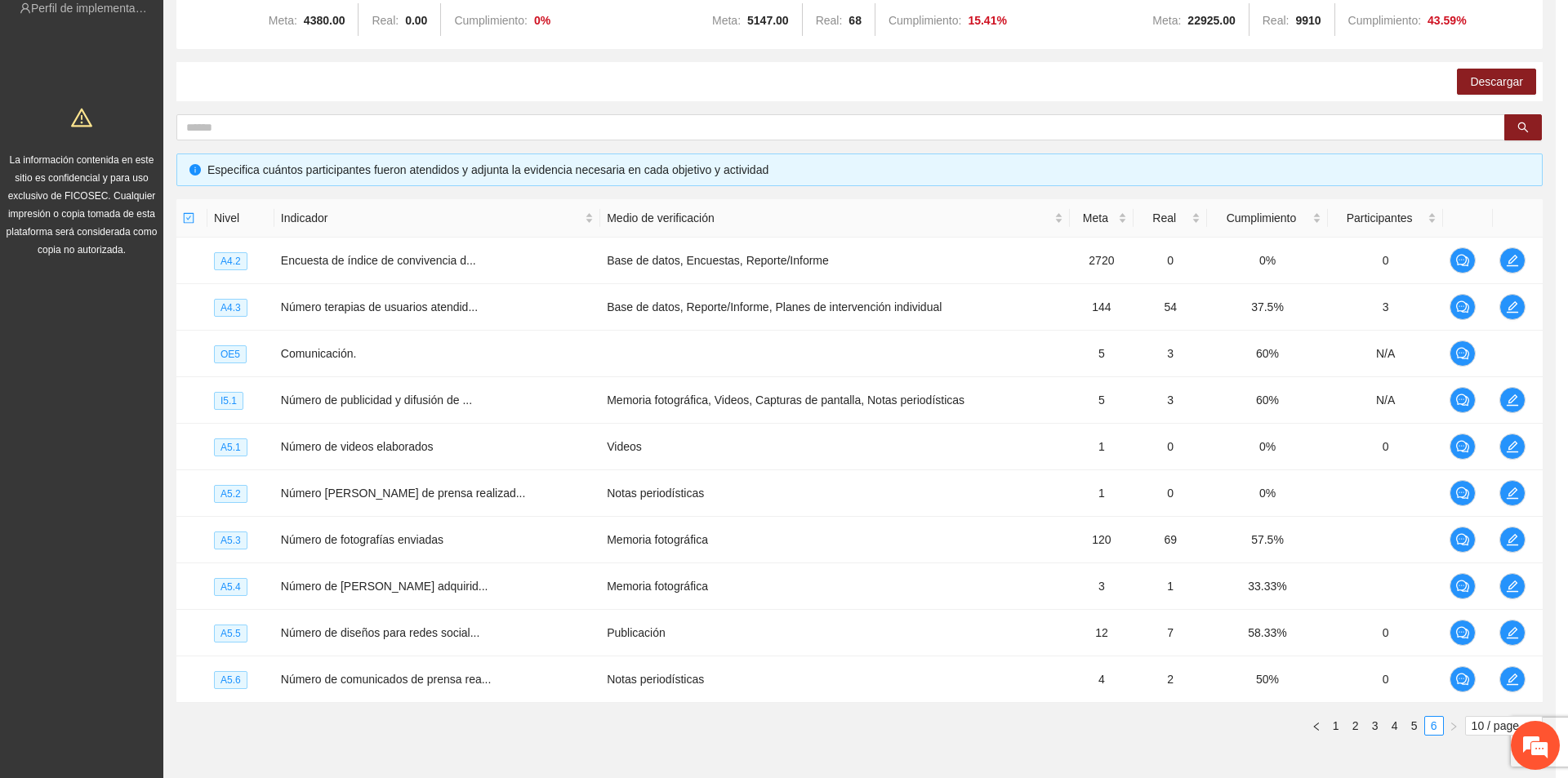
scroll to position [361, 0]
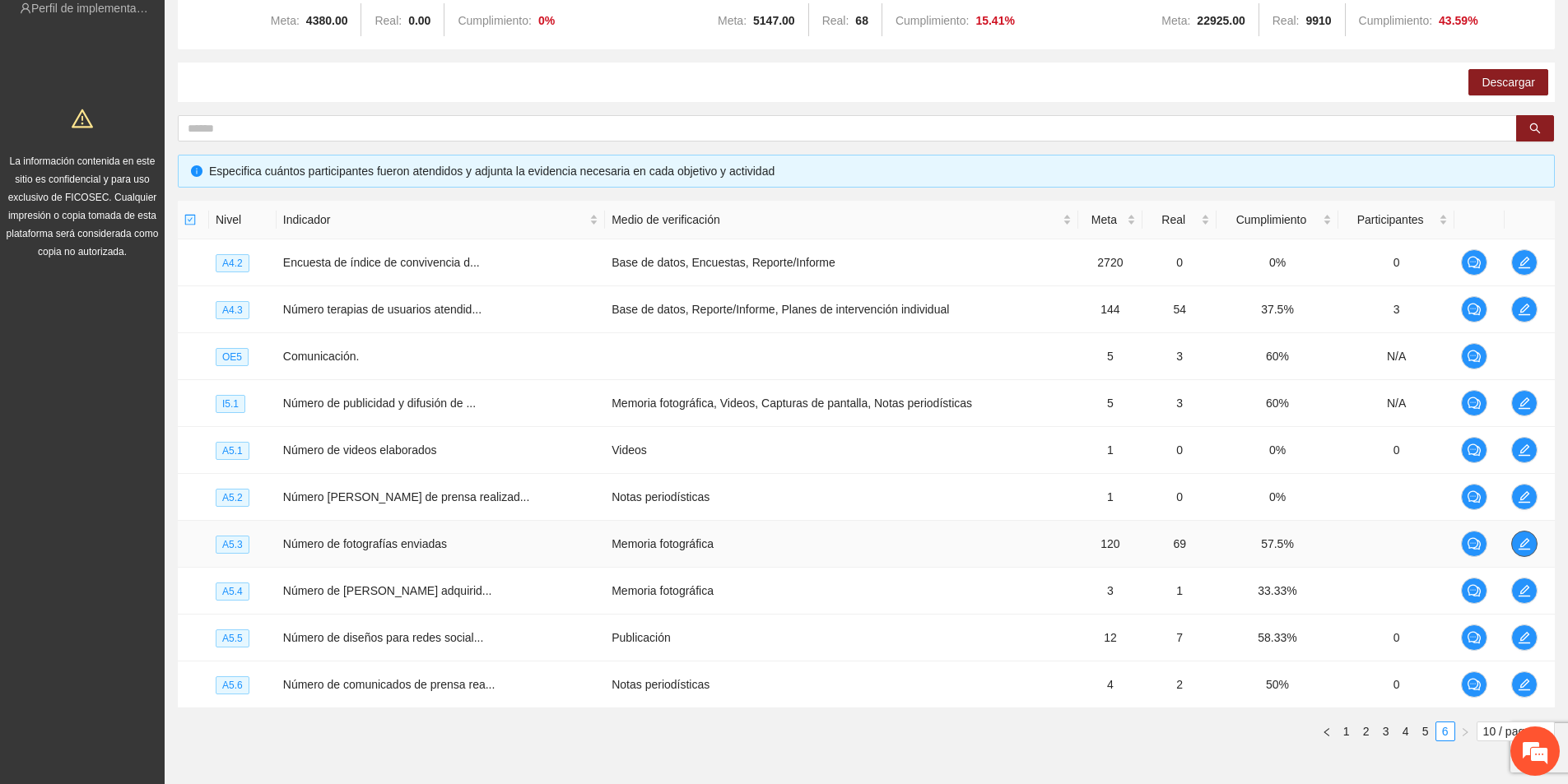
click at [1532, 551] on button "button" at bounding box center [1524, 543] width 26 height 26
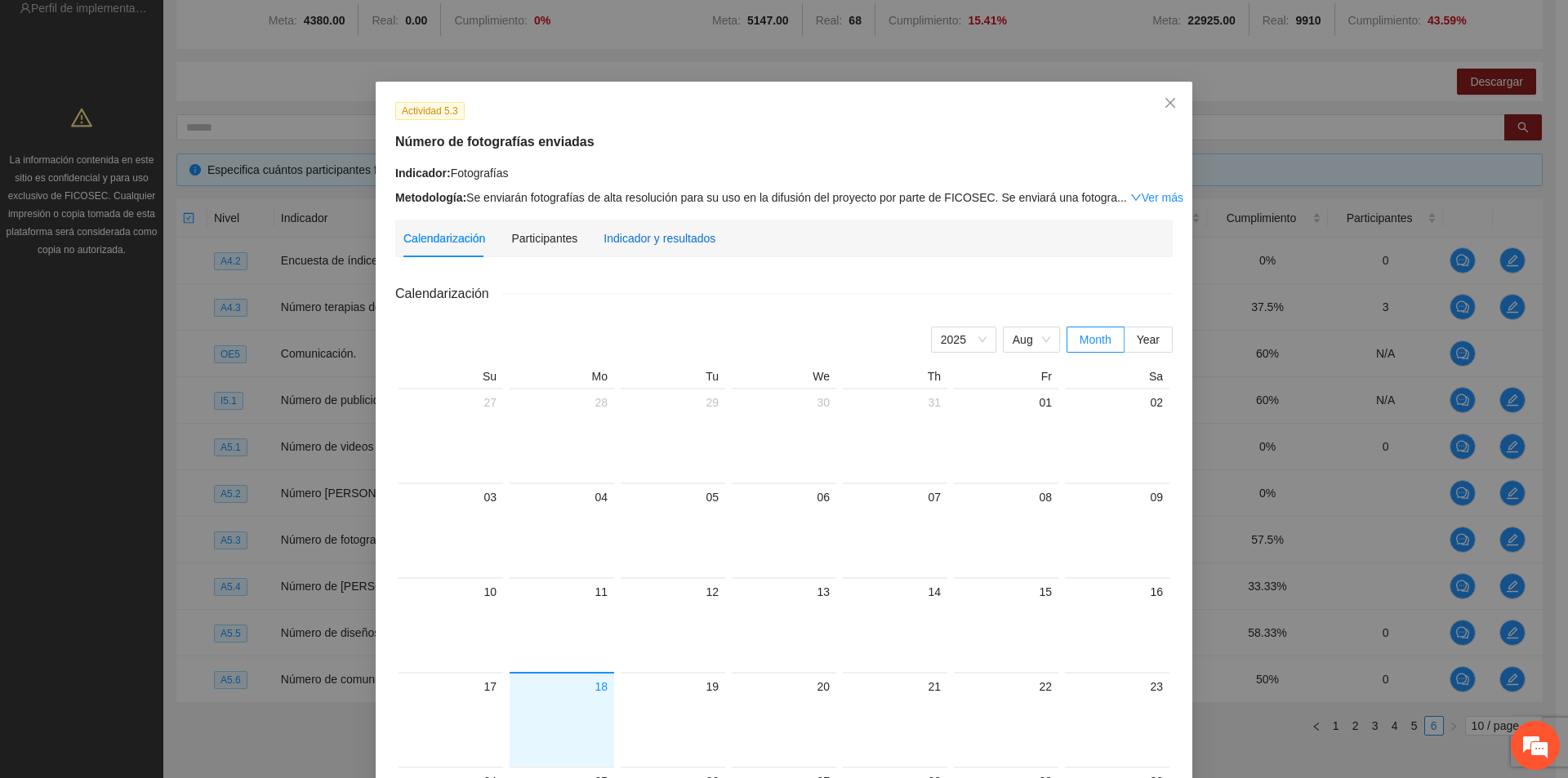
click at [636, 231] on div "Indicador y resultados" at bounding box center [659, 238] width 112 height 18
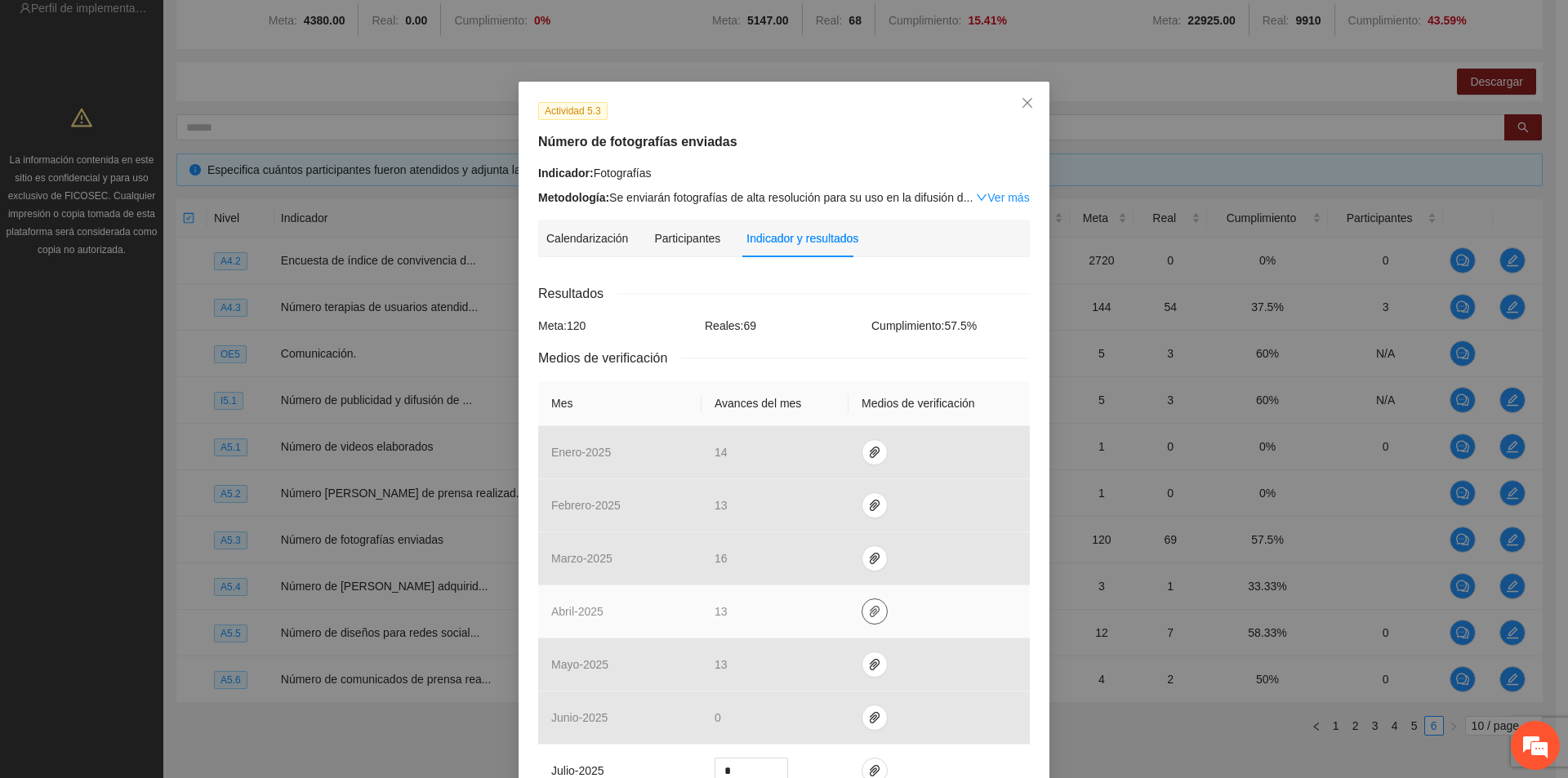
click at [868, 611] on icon "paper-clip" at bounding box center [875, 612] width 13 height 13
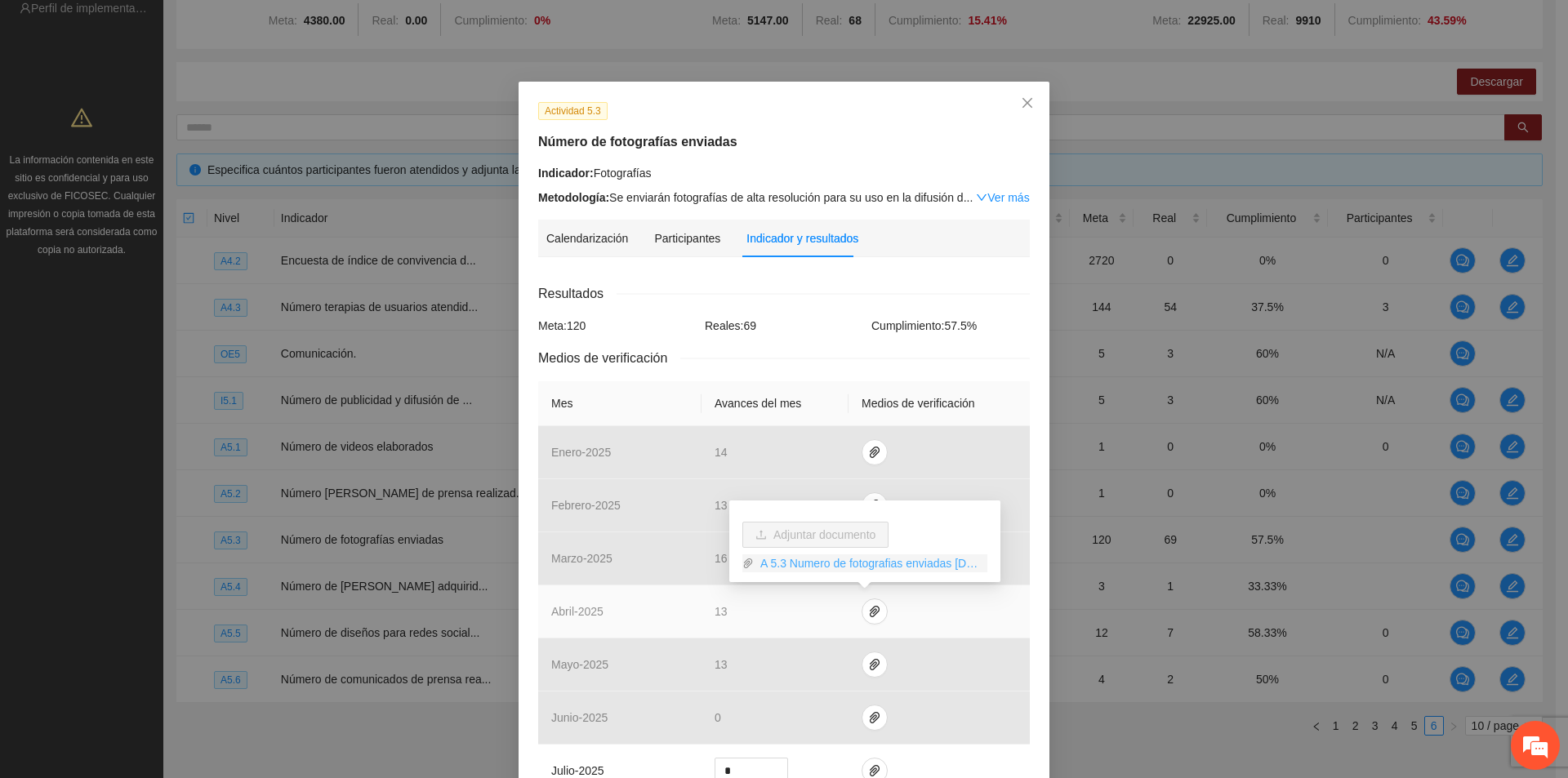
click at [871, 569] on link "A 5.3 Numero de fotografias enviadas [DATE].rar" at bounding box center [870, 562] width 233 height 18
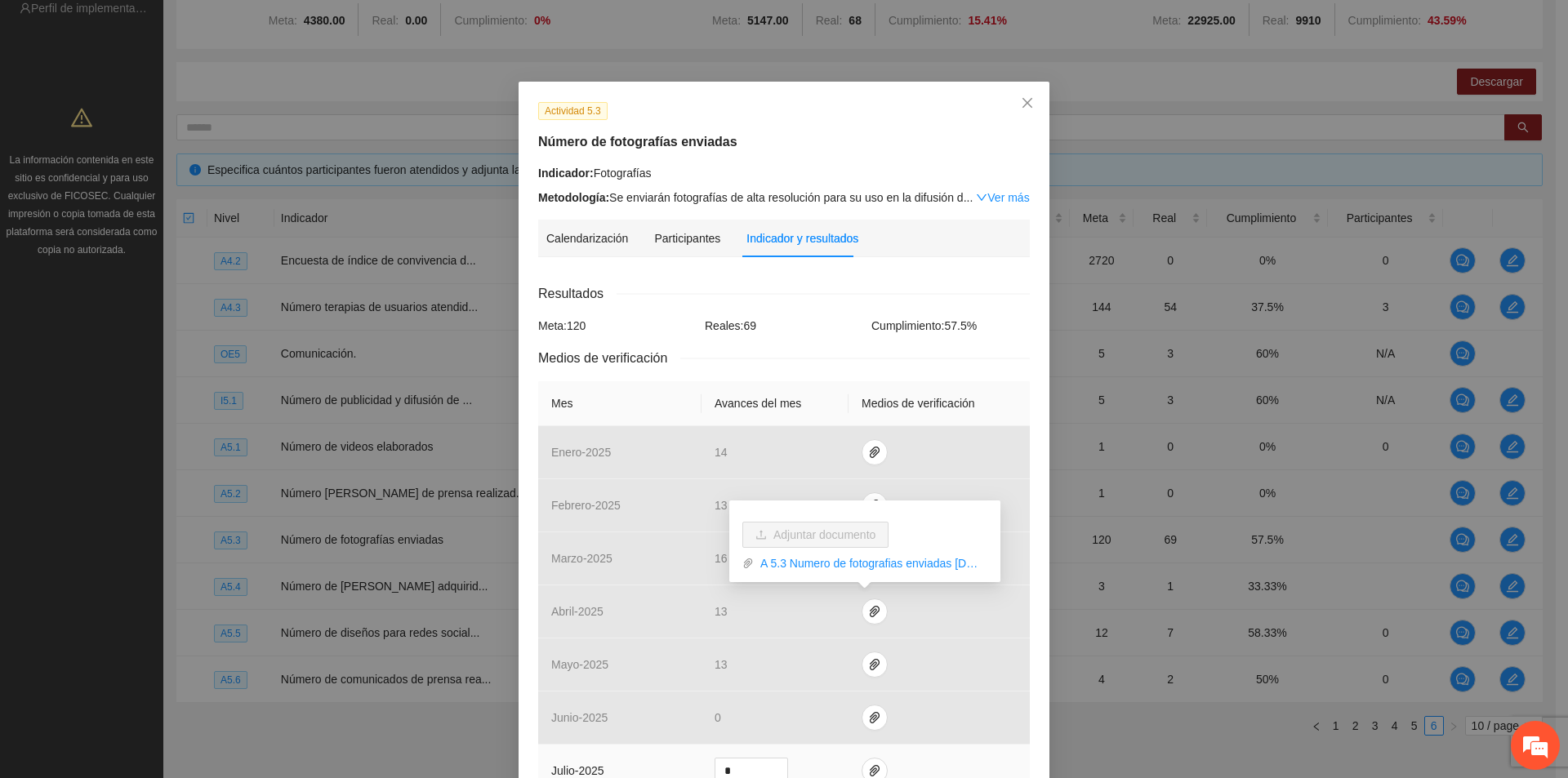
scroll to position [245, 0]
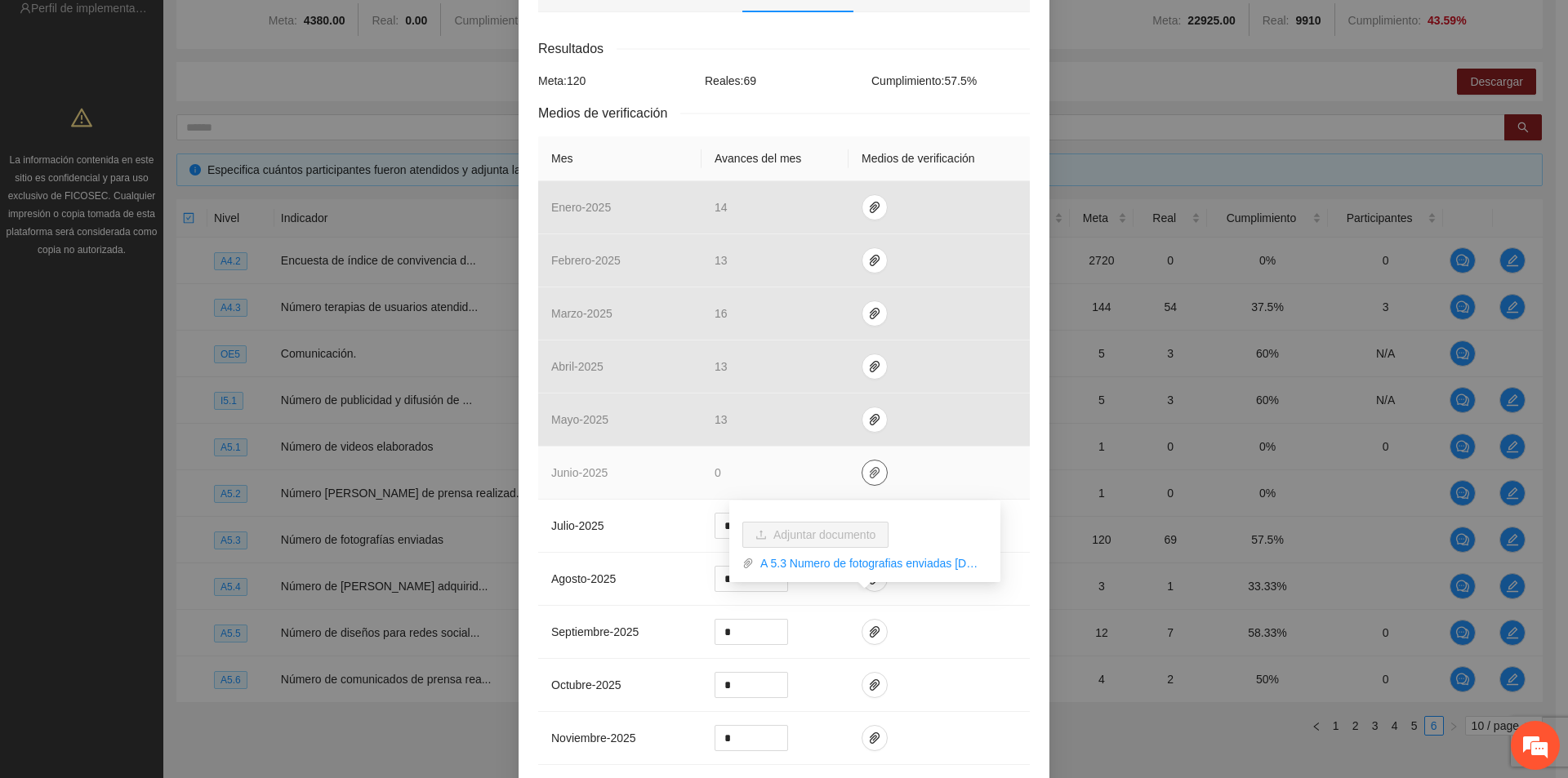
click at [872, 475] on icon "paper-clip" at bounding box center [875, 473] width 13 height 13
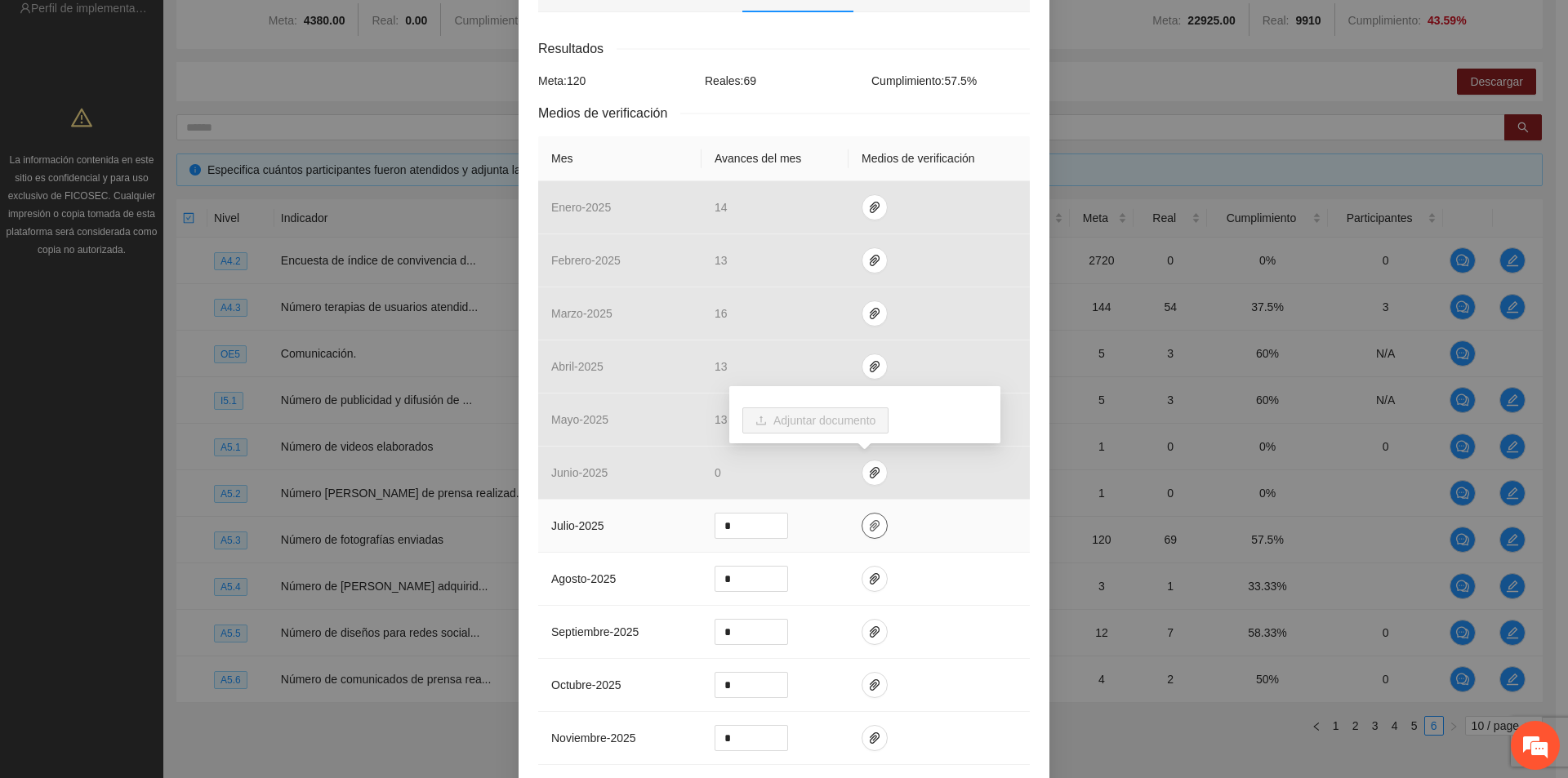
click at [871, 524] on icon "paper-clip" at bounding box center [875, 526] width 13 height 13
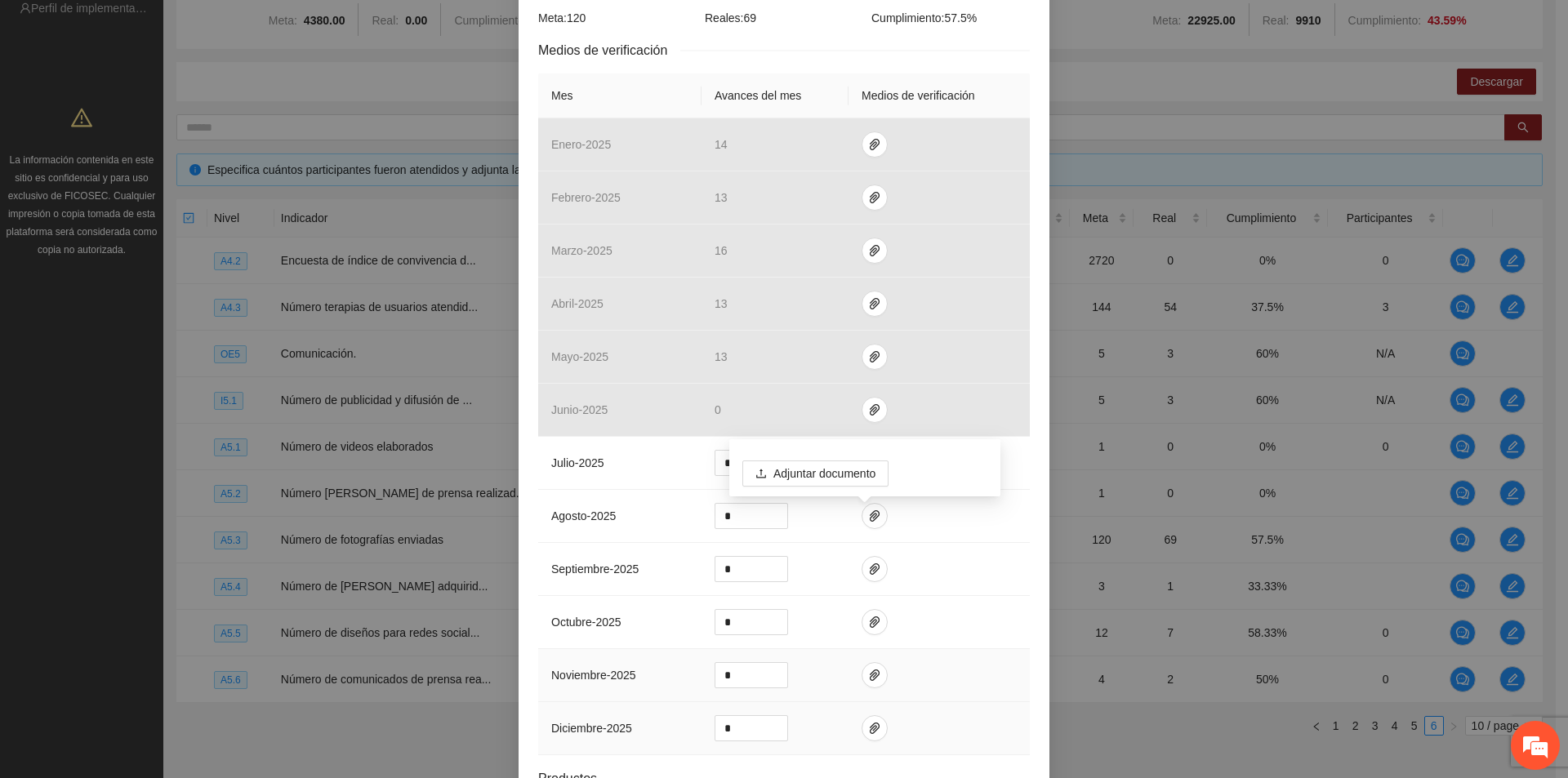
scroll to position [443, 0]
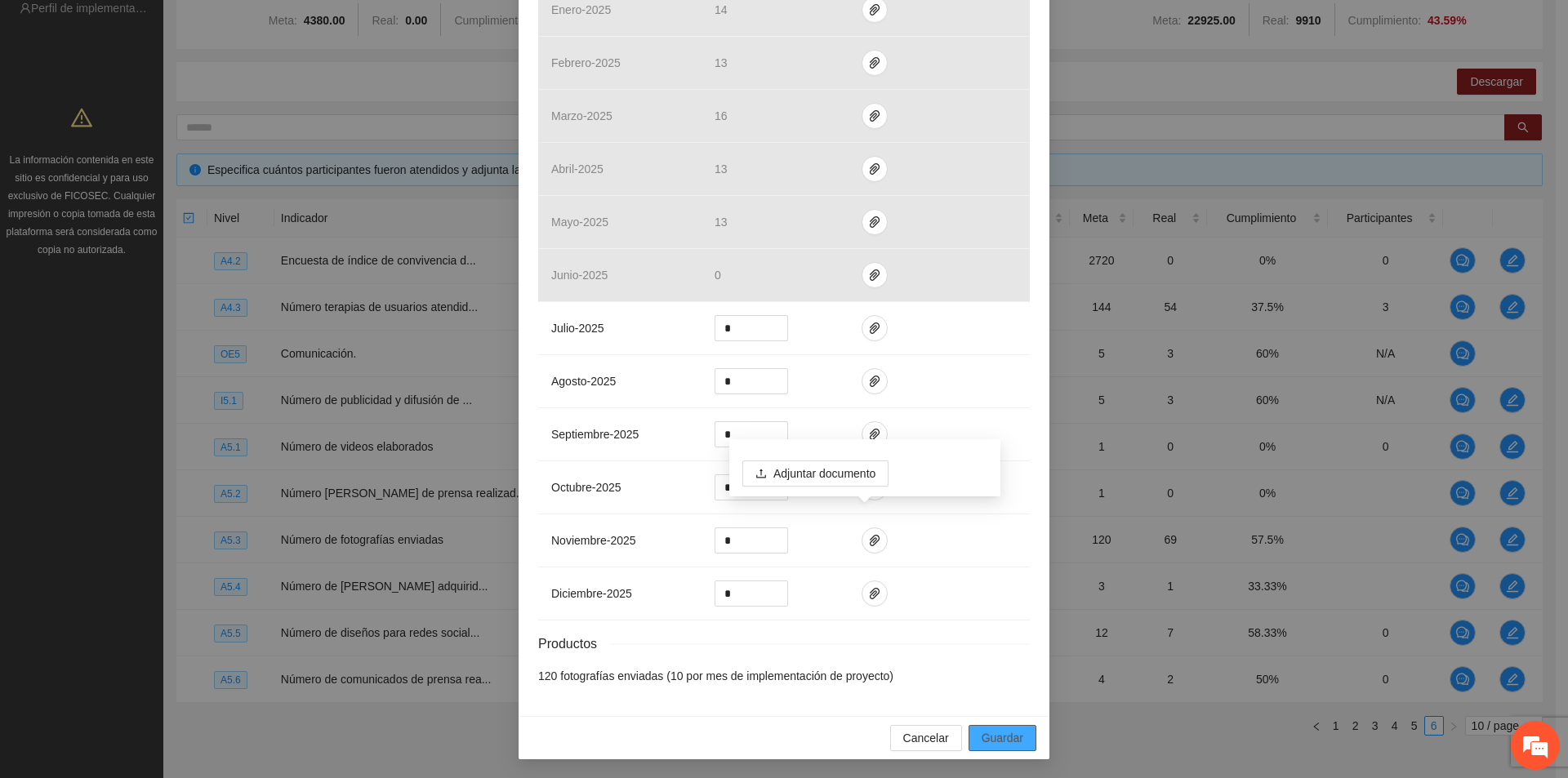
click at [1008, 740] on span "Guardar" at bounding box center [1002, 738] width 42 height 18
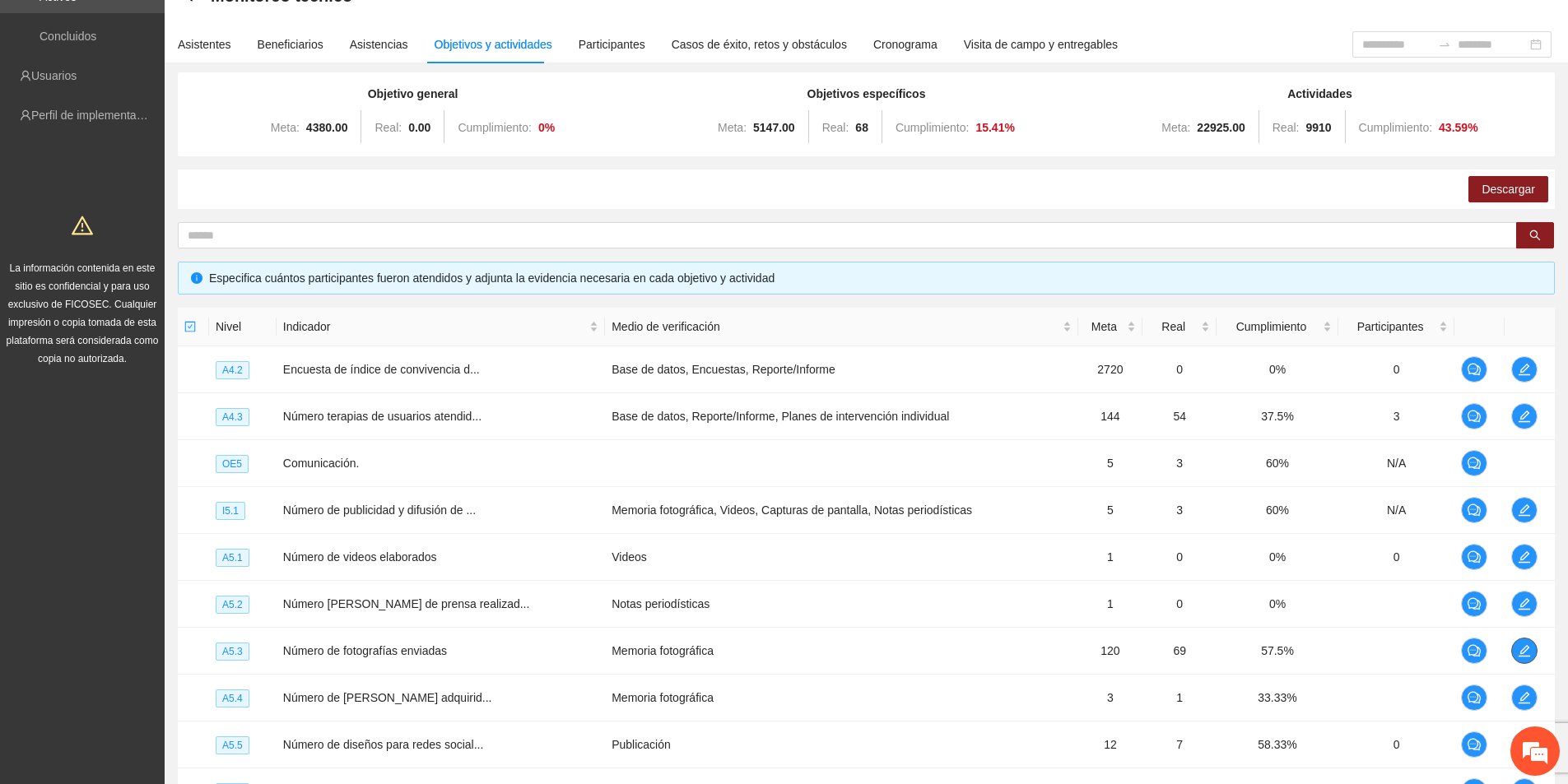
scroll to position [0, 0]
